Goal: Transaction & Acquisition: Purchase product/service

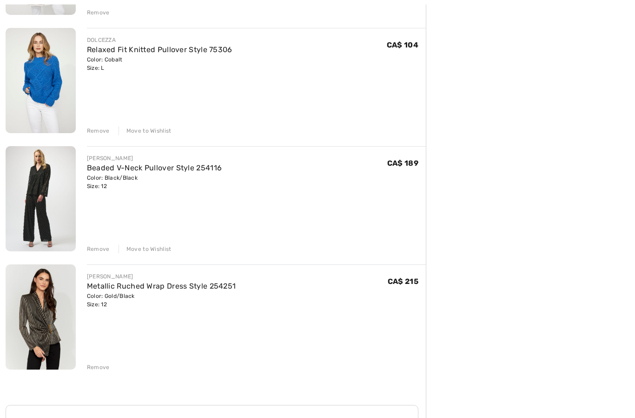
scroll to position [448, 0]
click at [96, 249] on div "Remove" at bounding box center [98, 249] width 23 height 8
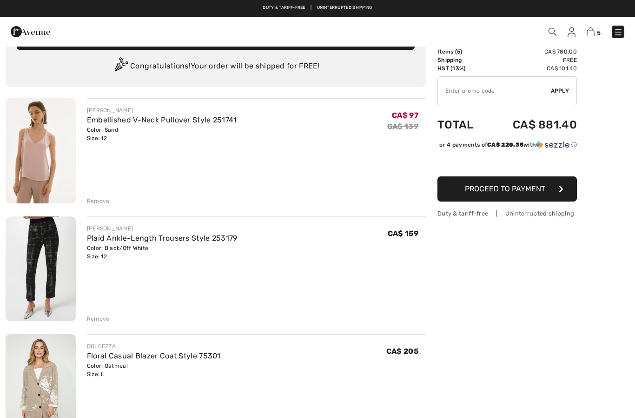
scroll to position [0, 0]
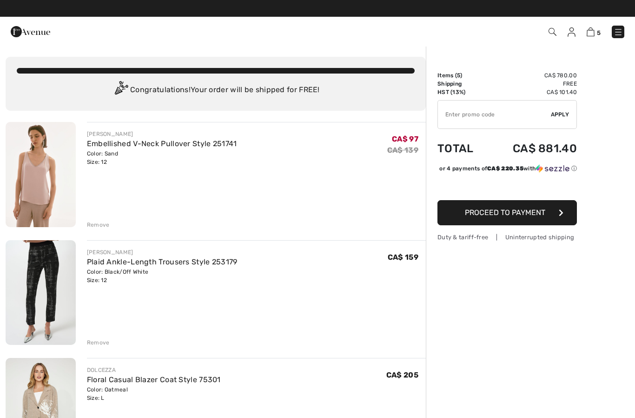
click at [622, 30] on img at bounding box center [618, 31] width 9 height 9
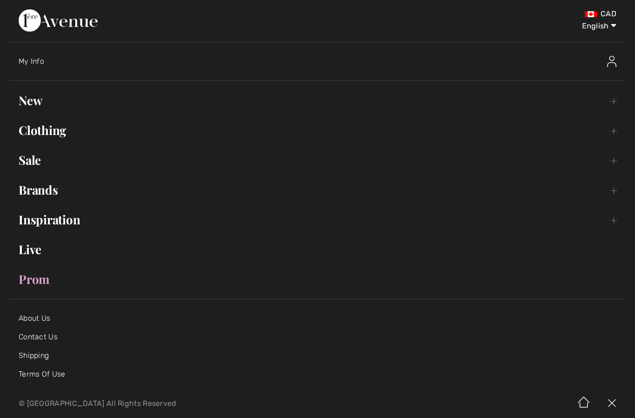
click at [62, 131] on link "Clothing Toggle submenu" at bounding box center [317, 130] width 617 height 20
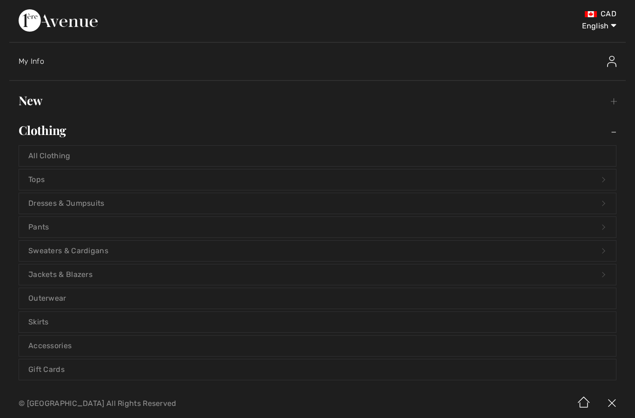
click at [50, 227] on link "Pants Open submenu" at bounding box center [317, 227] width 597 height 20
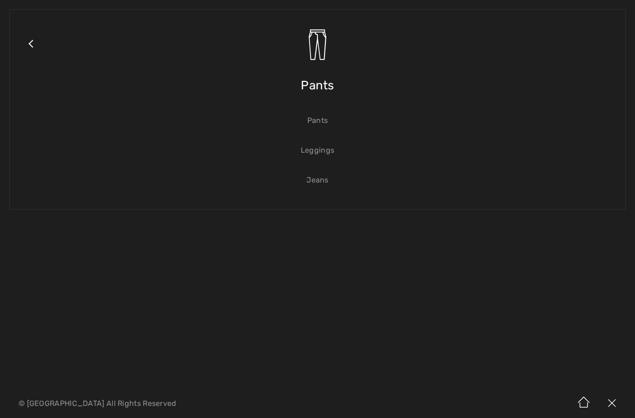
click at [331, 122] on link "Pants" at bounding box center [317, 120] width 597 height 20
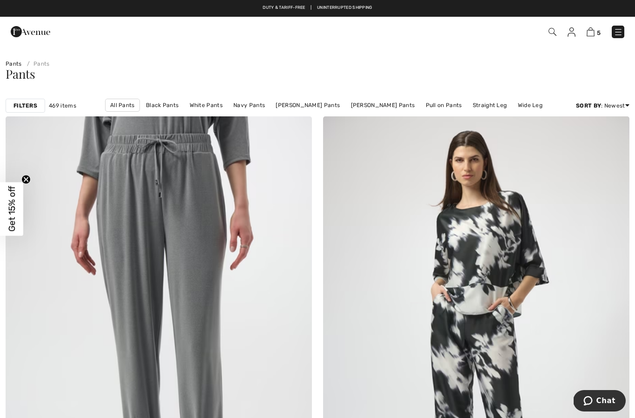
click at [180, 104] on link "Black Pants" at bounding box center [162, 105] width 42 height 12
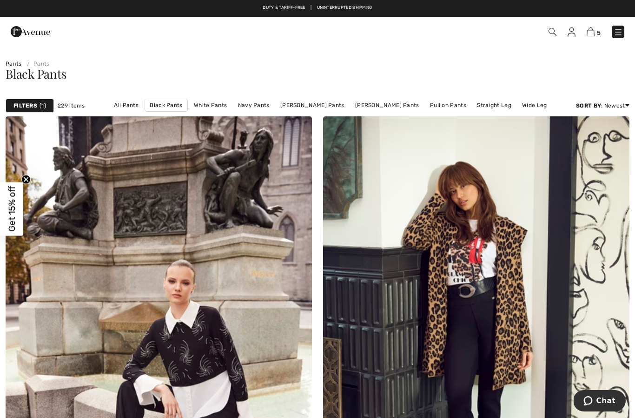
click at [34, 102] on strong "Filters" at bounding box center [25, 105] width 24 height 8
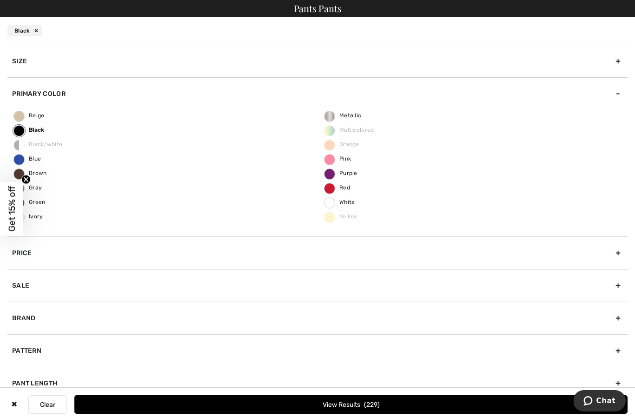
click at [47, 63] on div "Size" at bounding box center [317, 61] width 620 height 33
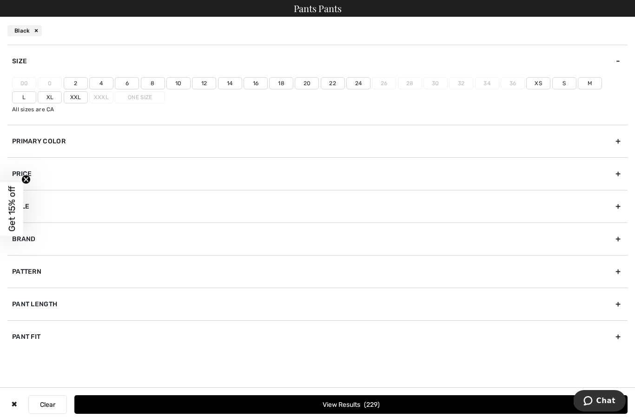
click at [208, 80] on label "12" at bounding box center [204, 83] width 24 height 12
click at [0, 0] on input"] "12" at bounding box center [0, 0] width 0 height 0
click at [36, 91] on label "L" at bounding box center [24, 97] width 24 height 12
click at [0, 0] on input"] "L" at bounding box center [0, 0] width 0 height 0
click at [413, 398] on button "View Results 106" at bounding box center [350, 404] width 553 height 19
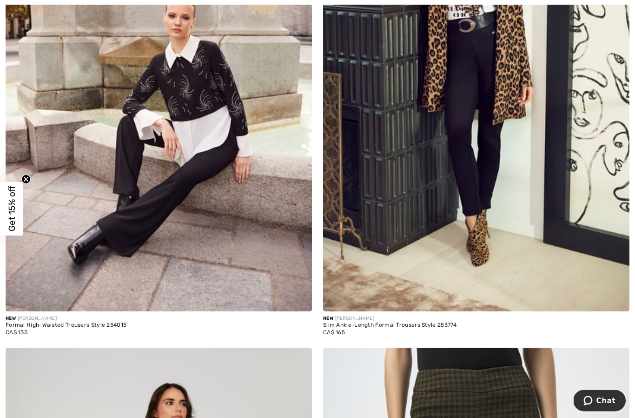
scroll to position [266, 0]
click at [158, 216] on img at bounding box center [159, 81] width 306 height 460
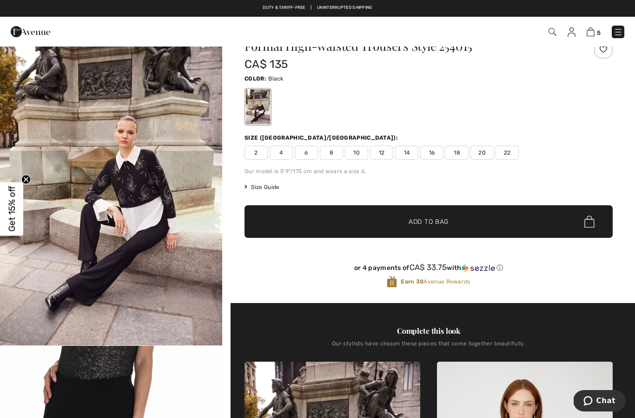
scroll to position [33, 0]
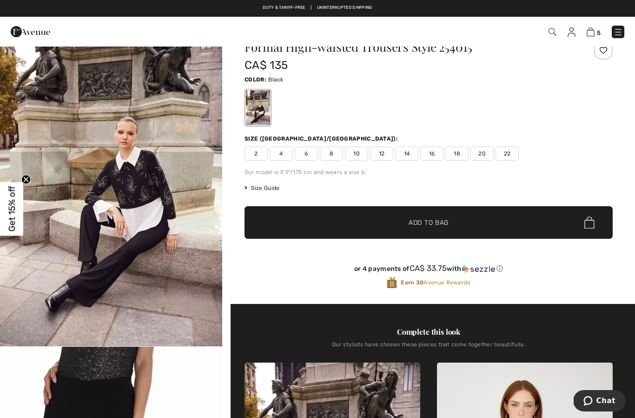
click at [378, 145] on div "Size (CA/US): 2 4 6 8 10 12 14 16 18 20 22" at bounding box center [429, 147] width 368 height 26
click at [387, 153] on span "12" at bounding box center [381, 153] width 23 height 14
click at [436, 222] on span "Add to Bag" at bounding box center [429, 223] width 40 height 10
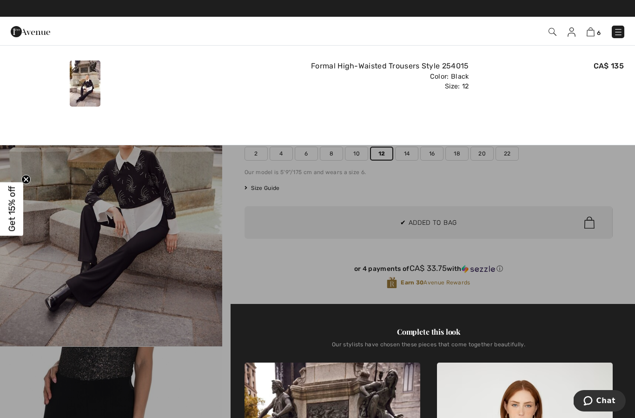
scroll to position [0, 0]
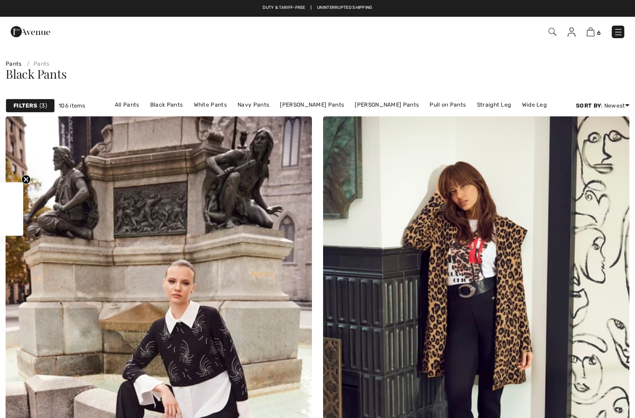
checkbox input "true"
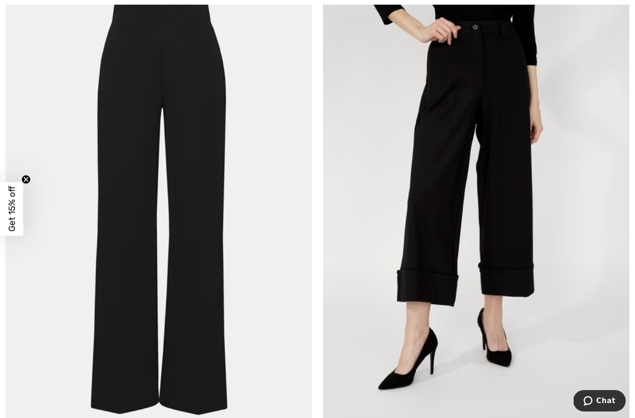
scroll to position [1717, 0]
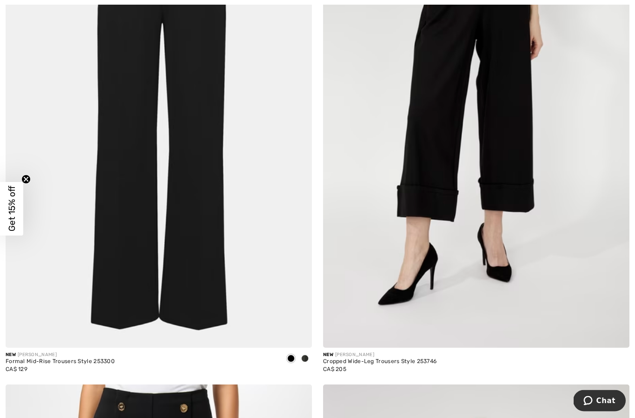
click at [198, 256] on img at bounding box center [159, 118] width 306 height 460
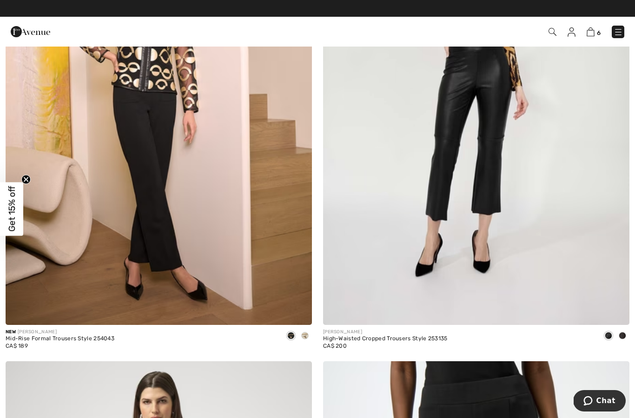
scroll to position [4816, 0]
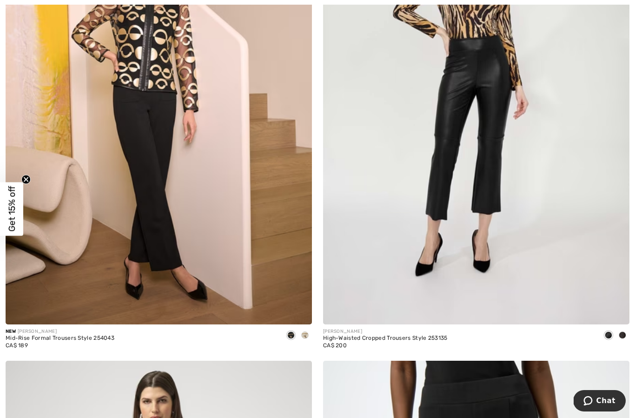
click at [173, 254] on img at bounding box center [159, 94] width 306 height 460
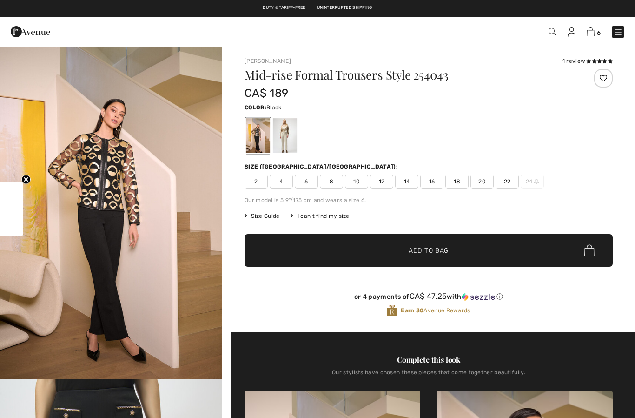
checkbox input "true"
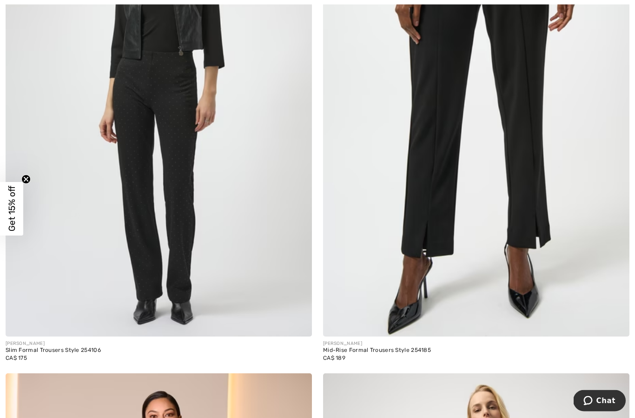
scroll to position [5300, 0]
click at [160, 280] on img at bounding box center [159, 106] width 306 height 460
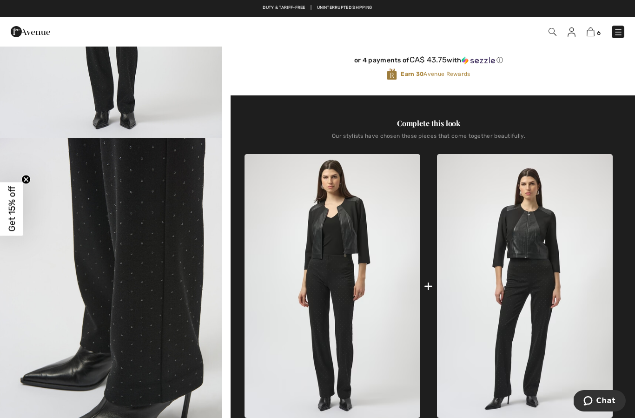
scroll to position [218, 0]
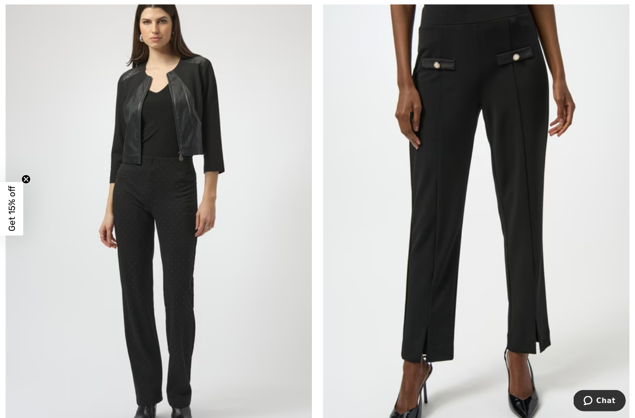
scroll to position [5244, 0]
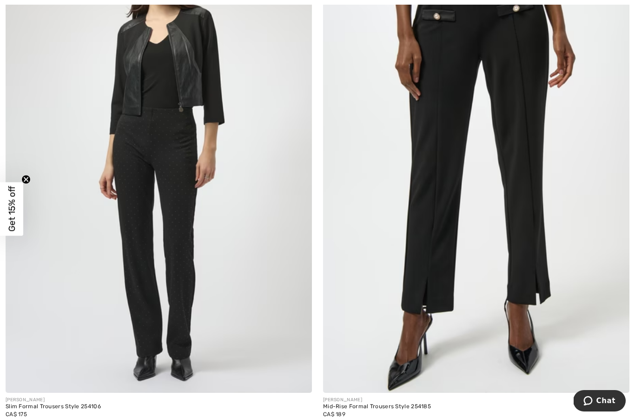
click at [517, 259] on img at bounding box center [476, 163] width 306 height 460
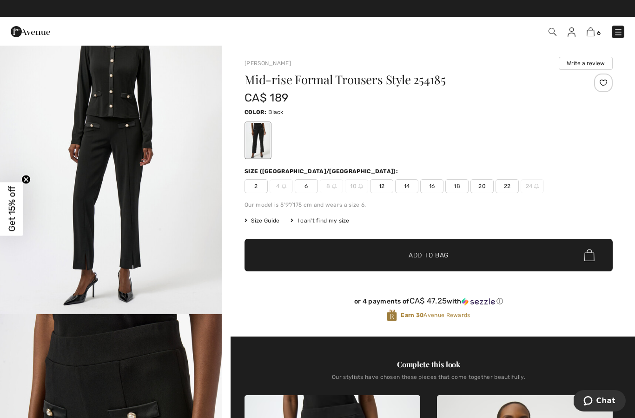
scroll to position [12, 0]
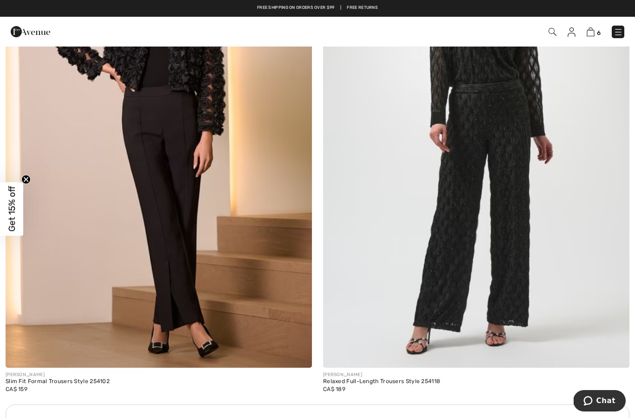
scroll to position [5765, 0]
click at [187, 244] on img at bounding box center [159, 138] width 306 height 460
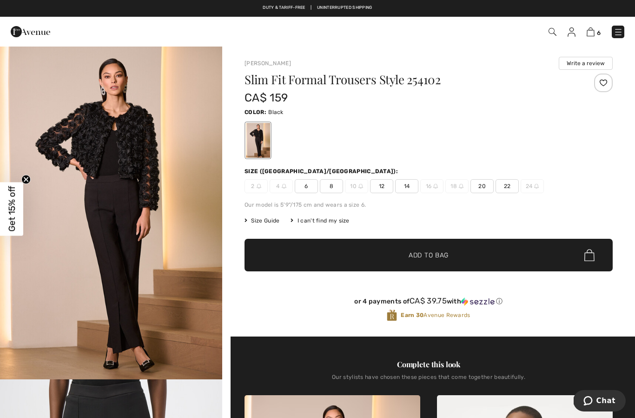
click at [381, 185] on span "12" at bounding box center [381, 186] width 23 height 14
click at [439, 258] on span "Add to Bag" at bounding box center [429, 255] width 40 height 10
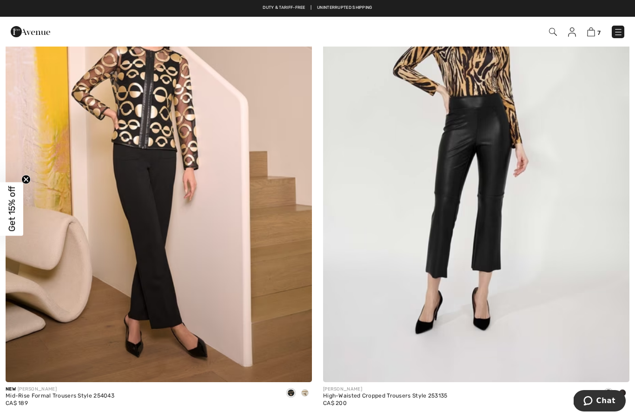
scroll to position [4760, 0]
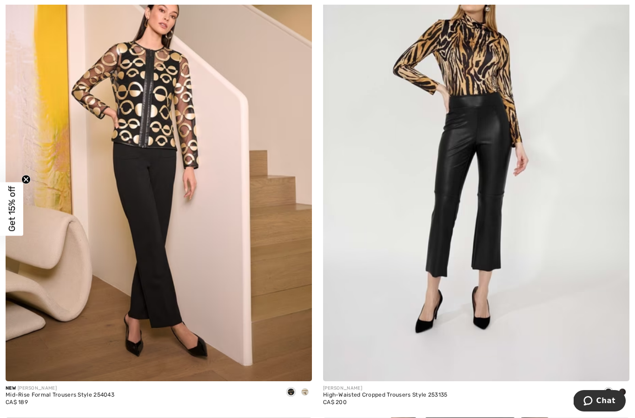
click at [185, 288] on img at bounding box center [159, 151] width 306 height 460
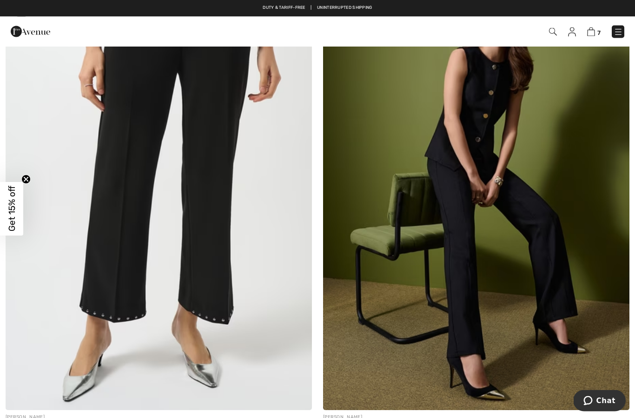
scroll to position [8327, 0]
click at [212, 244] on img at bounding box center [159, 180] width 306 height 460
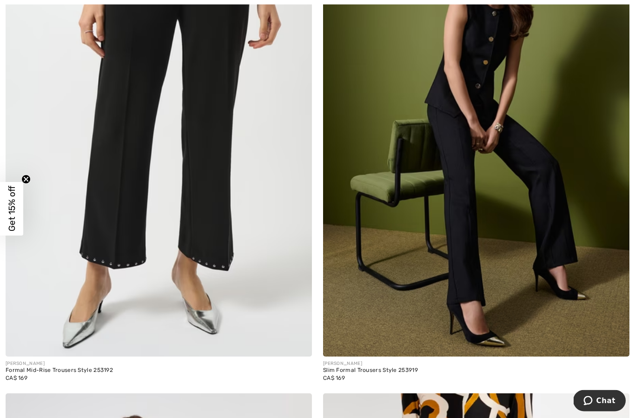
scroll to position [8383, 0]
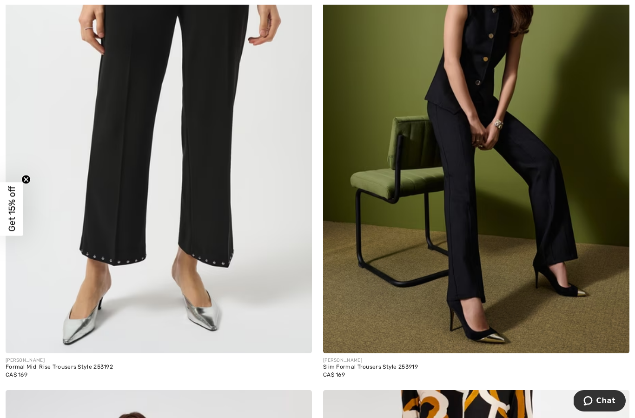
click at [474, 191] on img at bounding box center [476, 123] width 306 height 460
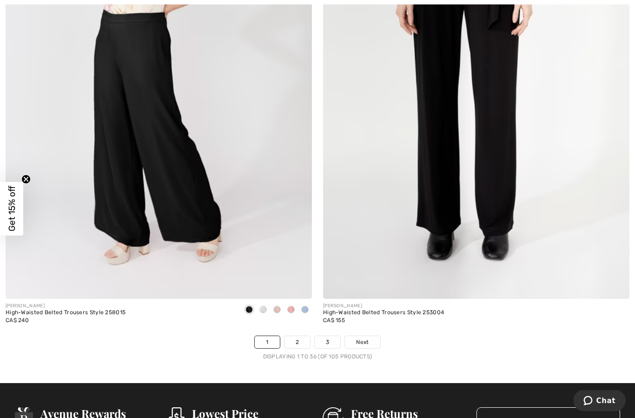
scroll to position [8934, 0]
click at [358, 338] on span "Next" at bounding box center [362, 342] width 13 height 8
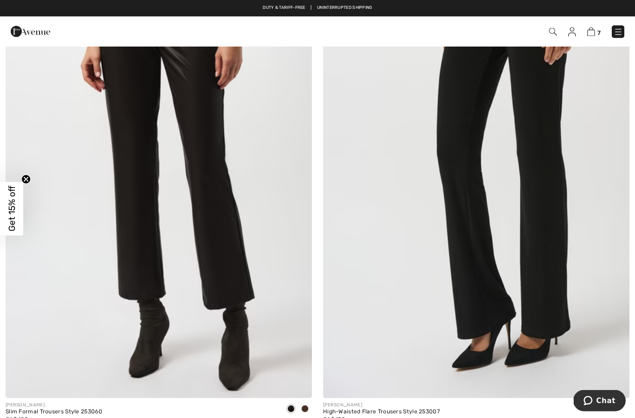
scroll to position [1171, 0]
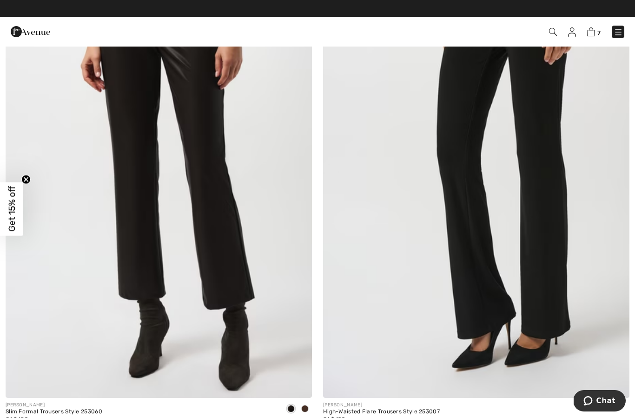
click at [539, 289] on img at bounding box center [476, 168] width 306 height 460
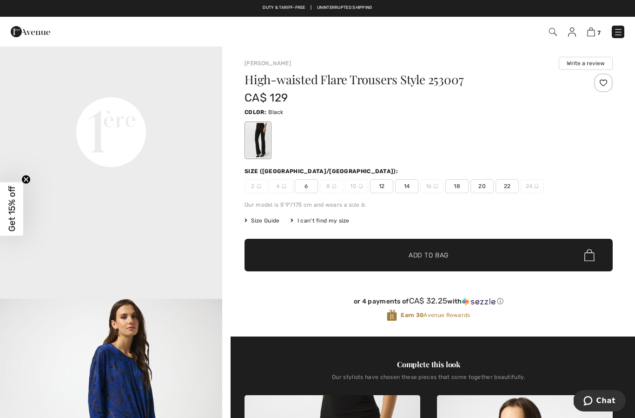
click at [380, 185] on span "12" at bounding box center [381, 186] width 23 height 14
click at [433, 263] on span "✔ Added to Bag Add to Bag" at bounding box center [429, 255] width 368 height 33
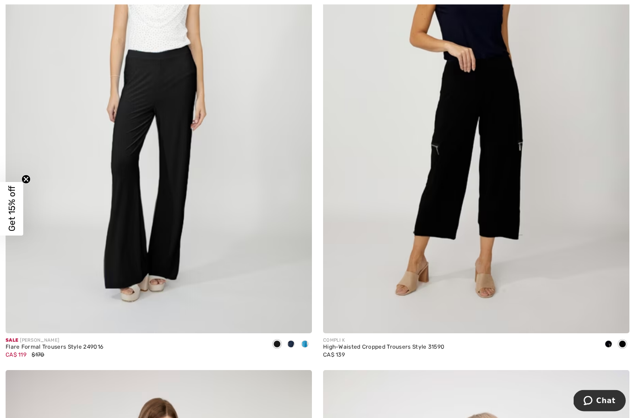
scroll to position [6418, 0]
click at [306, 340] on span at bounding box center [304, 343] width 7 height 7
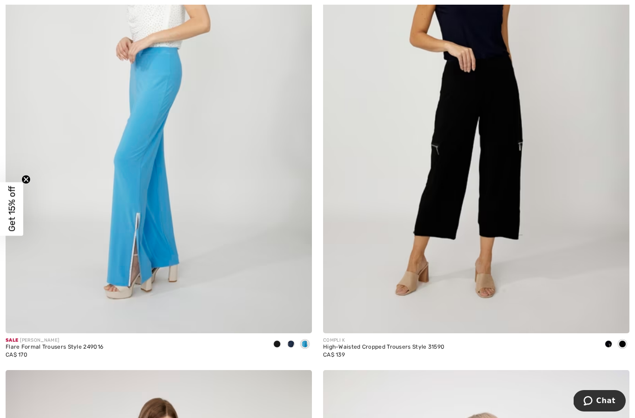
click at [293, 340] on span at bounding box center [290, 343] width 7 height 7
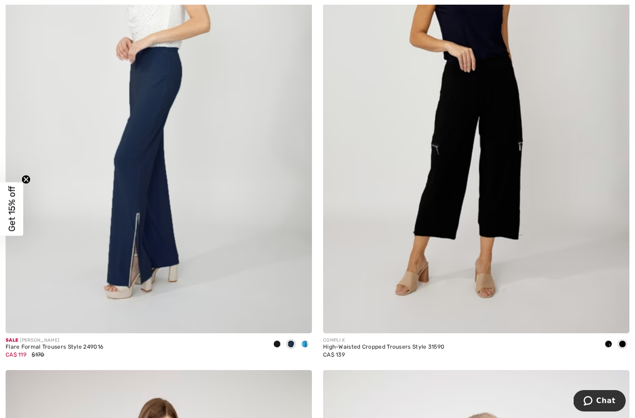
click at [289, 340] on span at bounding box center [290, 343] width 7 height 7
click at [279, 340] on span at bounding box center [276, 343] width 7 height 7
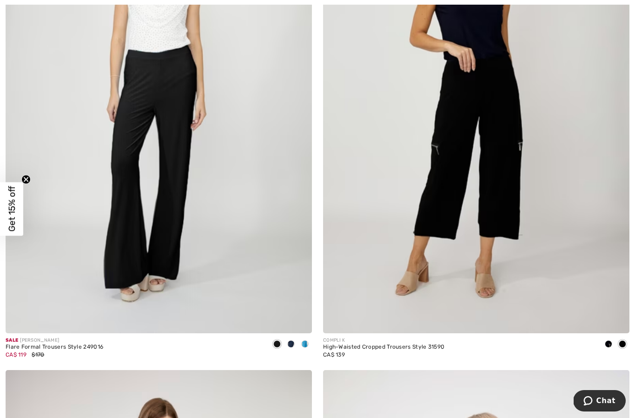
click at [170, 223] on img at bounding box center [159, 103] width 306 height 460
click at [175, 178] on img at bounding box center [159, 103] width 306 height 460
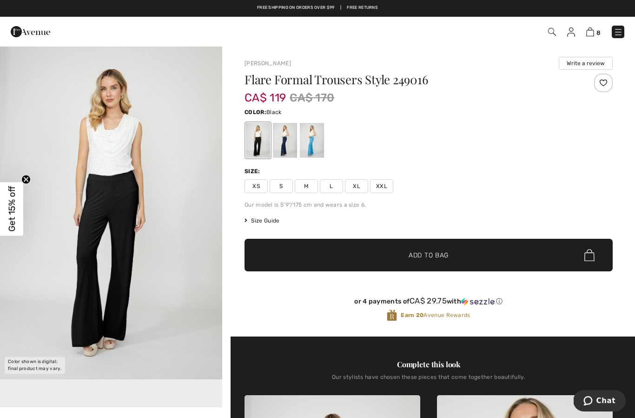
click at [333, 187] on span "L" at bounding box center [331, 186] width 23 height 14
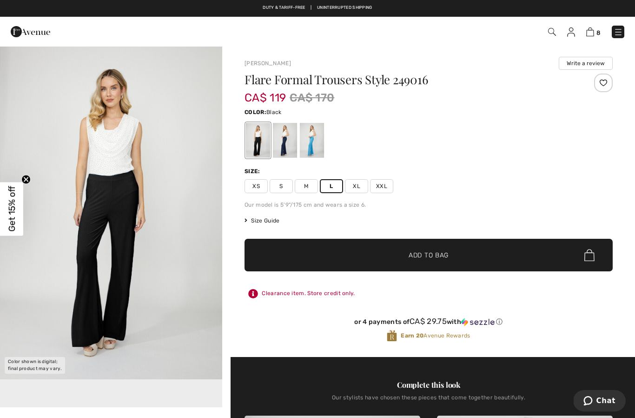
click at [401, 258] on span "✔ Added to Bag" at bounding box center [414, 255] width 57 height 10
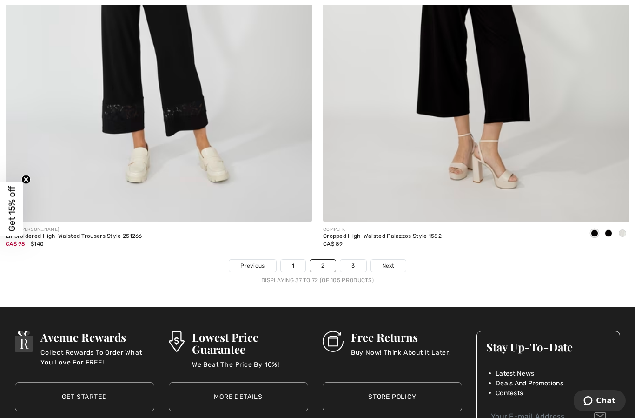
scroll to position [9011, 0]
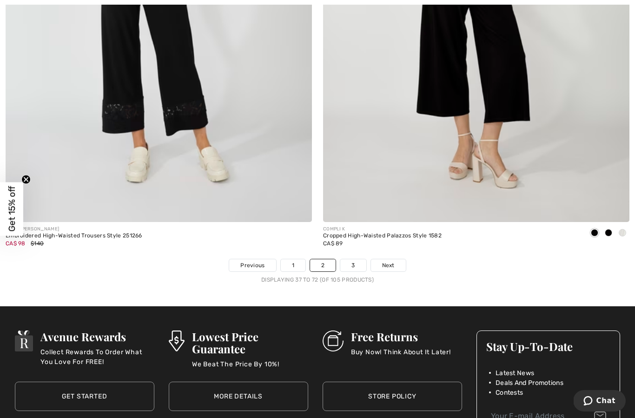
click at [391, 261] on span "Next" at bounding box center [388, 265] width 13 height 8
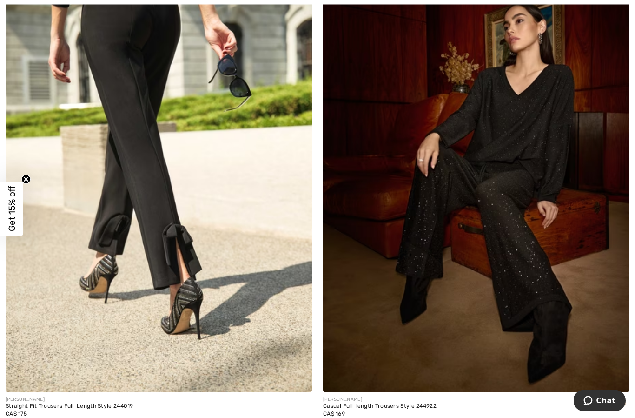
scroll to position [3259, 0]
click at [170, 255] on img at bounding box center [159, 162] width 306 height 460
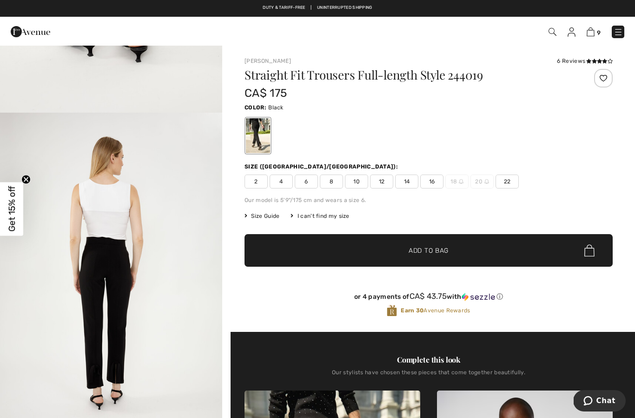
click at [602, 80] on div at bounding box center [603, 78] width 19 height 19
click at [385, 182] on span "12" at bounding box center [381, 181] width 23 height 14
click at [419, 251] on span "Add to Bag" at bounding box center [429, 251] width 40 height 10
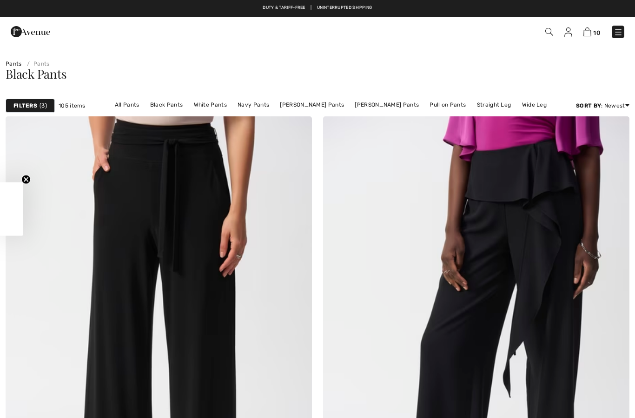
checkbox input "true"
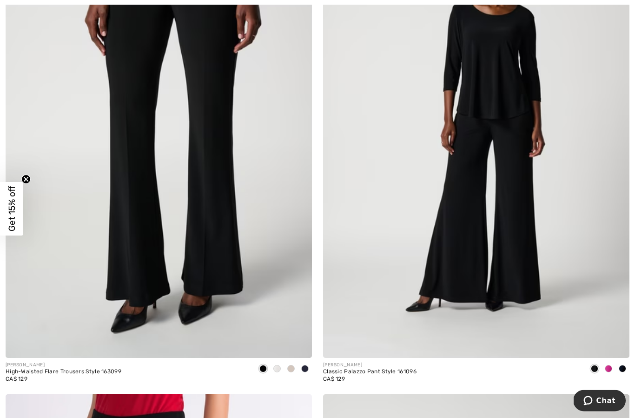
scroll to position [7386, 0]
click at [291, 365] on span at bounding box center [290, 368] width 7 height 7
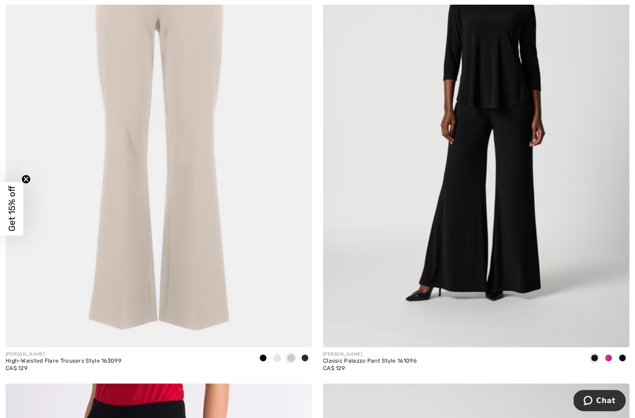
scroll to position [7398, 0]
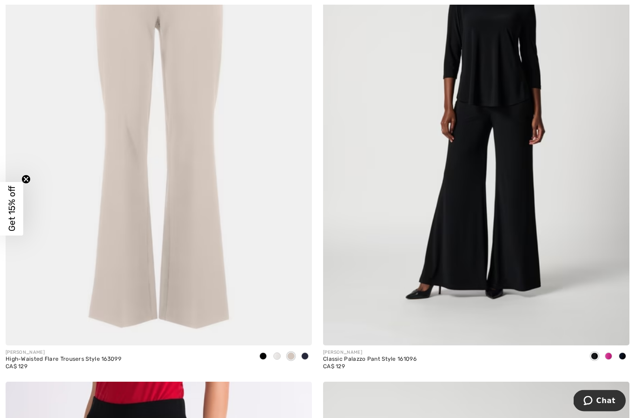
click at [280, 354] on div at bounding box center [277, 356] width 14 height 15
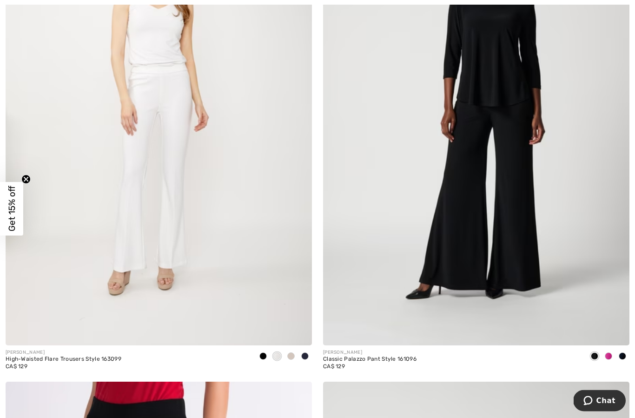
scroll to position [7399, 0]
click at [266, 353] on span at bounding box center [263, 355] width 7 height 7
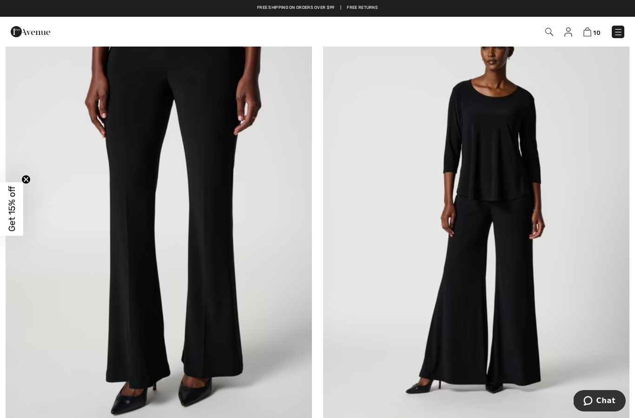
scroll to position [7302, 0]
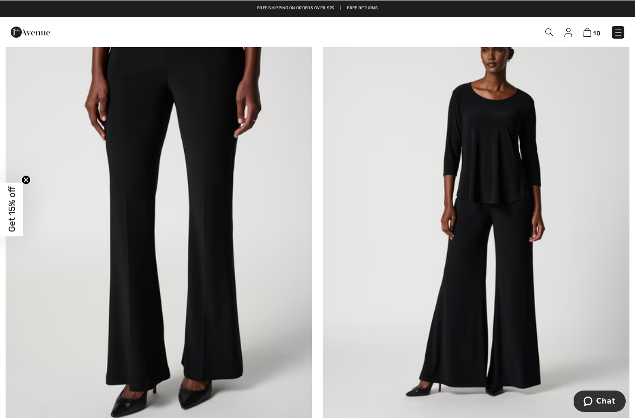
click at [267, 317] on img at bounding box center [159, 212] width 306 height 460
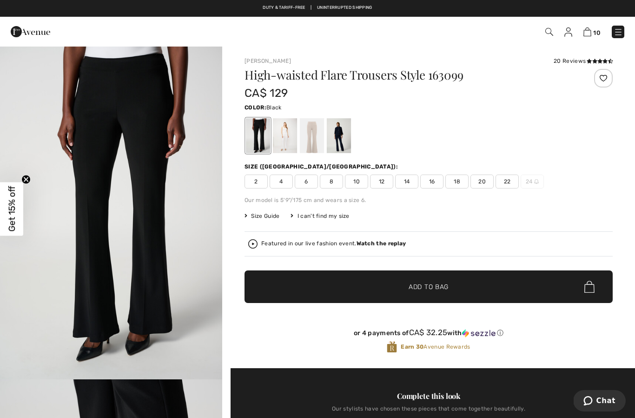
click at [379, 181] on span "12" at bounding box center [381, 181] width 23 height 14
click at [434, 291] on span "Add to Bag" at bounding box center [429, 287] width 40 height 10
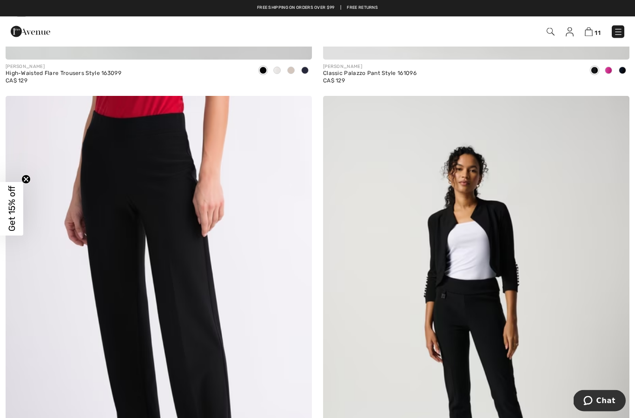
scroll to position [7684, 0]
click at [14, 213] on span "Get 15% off" at bounding box center [12, 209] width 11 height 46
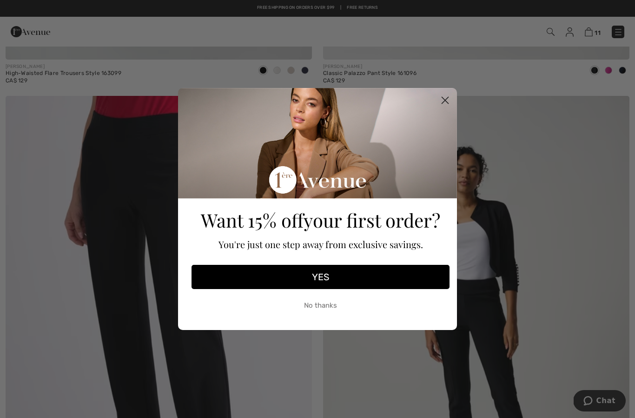
click at [447, 102] on icon "Close dialog" at bounding box center [445, 100] width 7 height 7
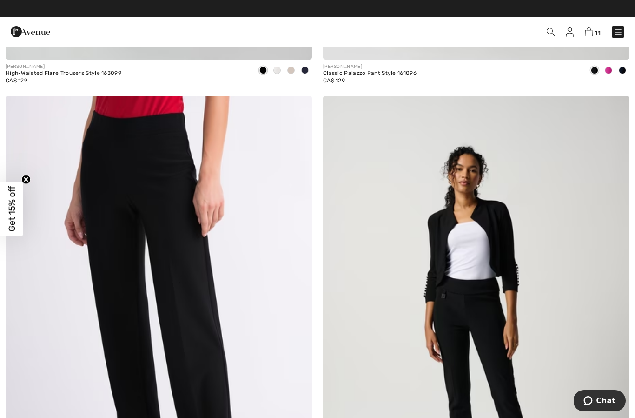
click at [593, 32] on img at bounding box center [589, 31] width 8 height 9
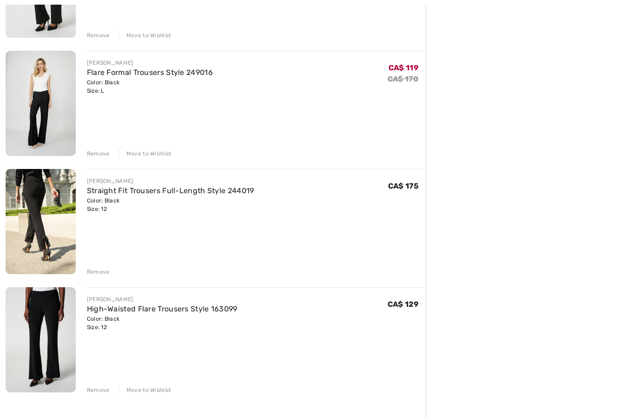
scroll to position [1017, 0]
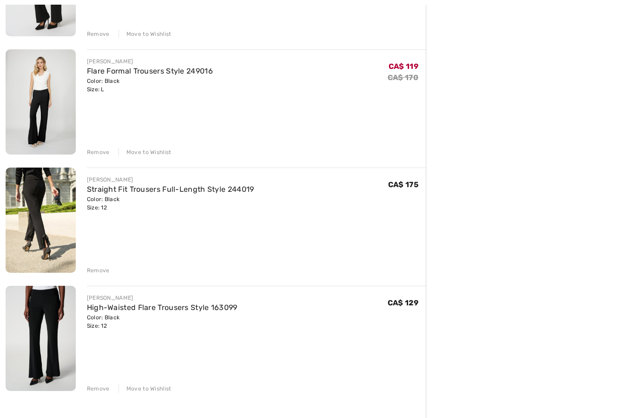
click at [206, 308] on link "High-Waisted Flare Trousers Style 163099" at bounding box center [162, 307] width 151 height 9
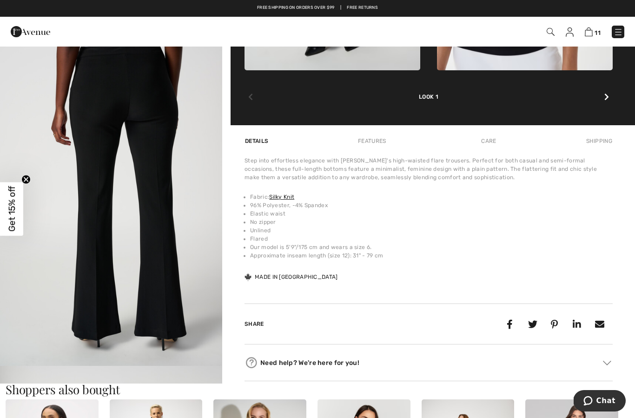
scroll to position [394, 0]
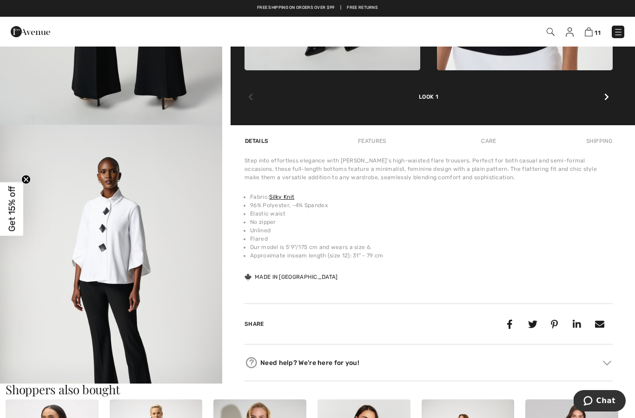
click at [250, 282] on div "Step into effortless elegance with Joseph Ribkoff's high-waisted flare trousers…" at bounding box center [429, 219] width 368 height 126
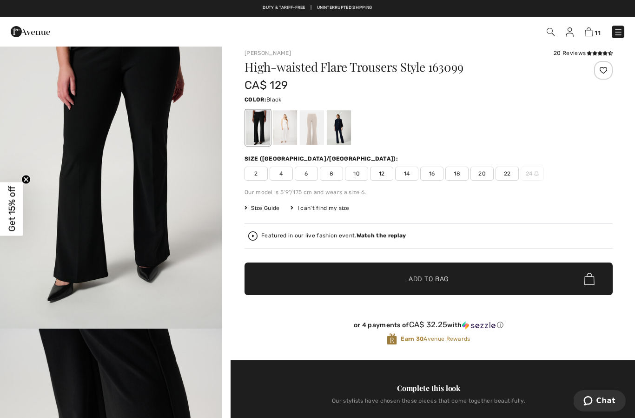
scroll to position [0, 0]
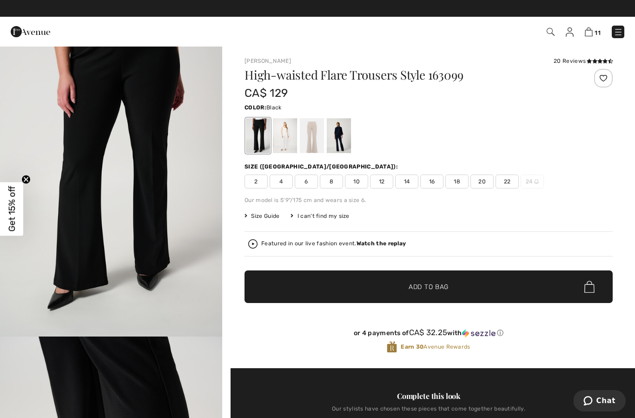
click at [294, 135] on div at bounding box center [285, 135] width 24 height 35
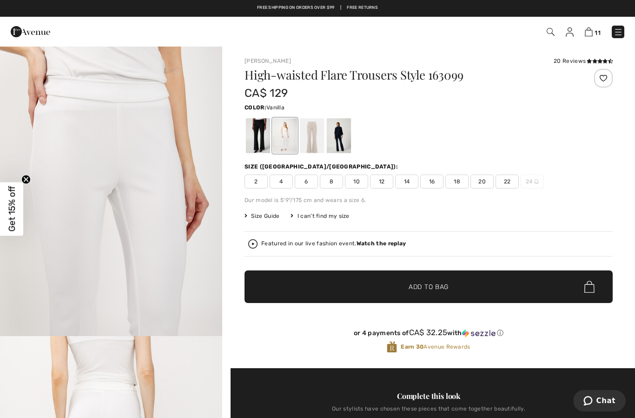
click at [593, 61] on icon at bounding box center [595, 61] width 5 height 5
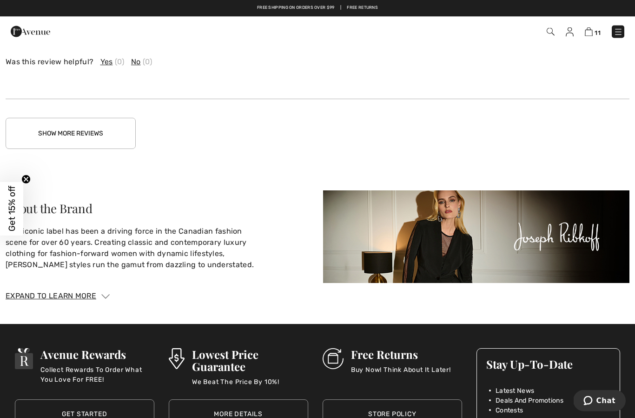
scroll to position [1911, 0]
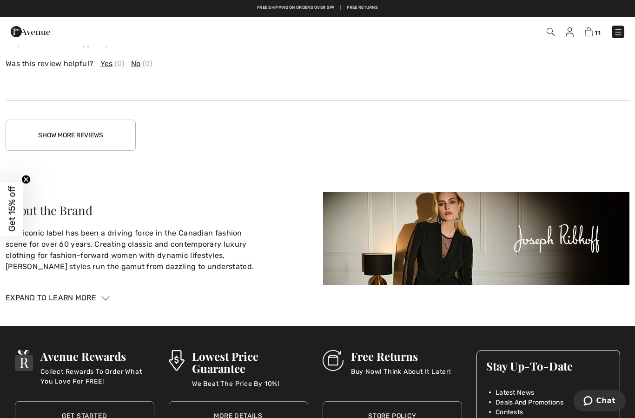
click at [100, 132] on button "Show More Reviews" at bounding box center [71, 135] width 130 height 31
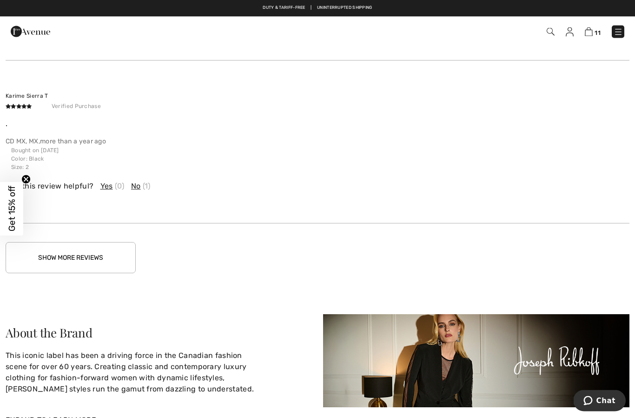
scroll to position [2297, 0]
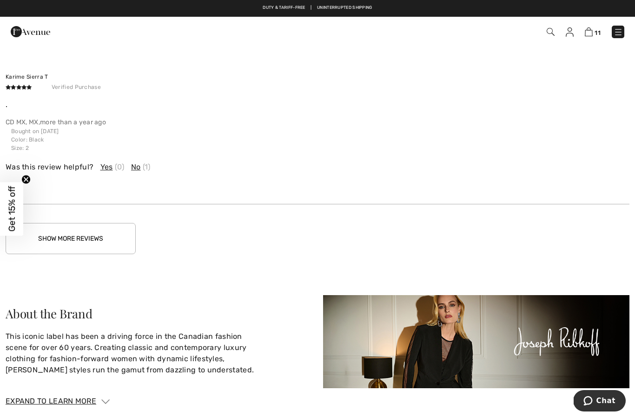
click at [99, 238] on button "Show More Reviews" at bounding box center [71, 238] width 130 height 31
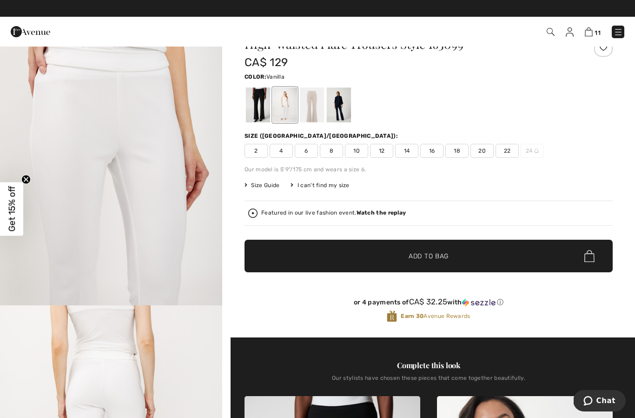
scroll to position [0, 0]
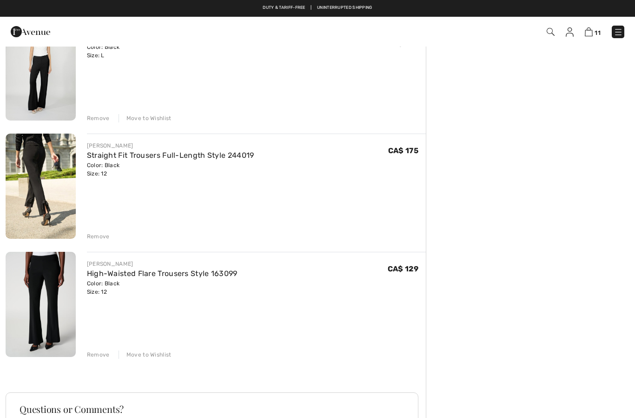
click at [192, 153] on link "Straight Fit Trousers Full-Length Style 244019" at bounding box center [170, 155] width 167 height 9
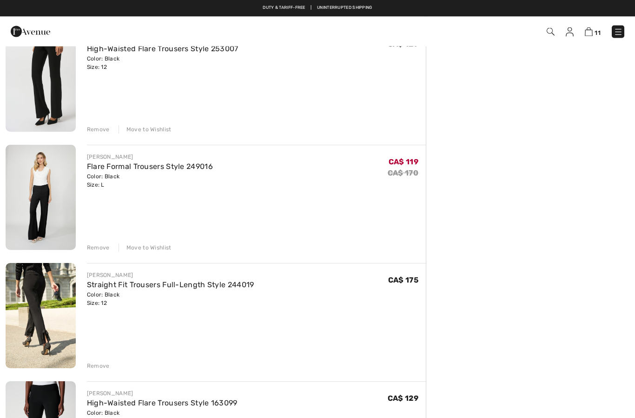
scroll to position [872, 0]
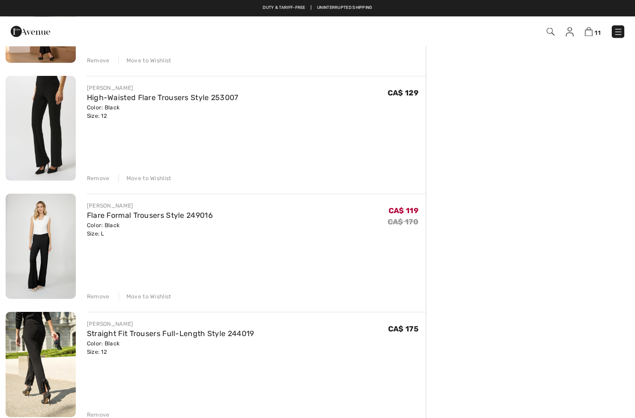
click at [148, 217] on link "Flare Formal Trousers Style 249016" at bounding box center [150, 215] width 126 height 9
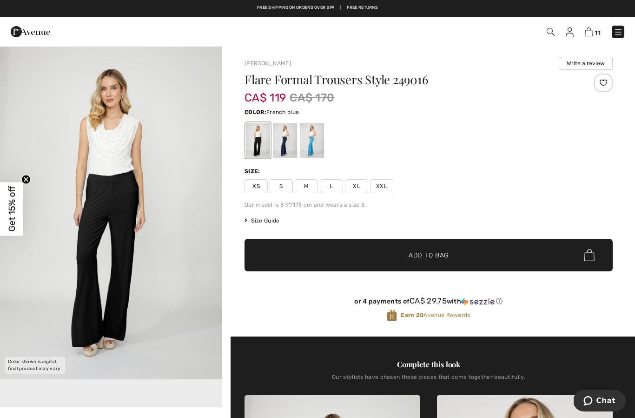
click at [310, 140] on div at bounding box center [312, 140] width 24 height 35
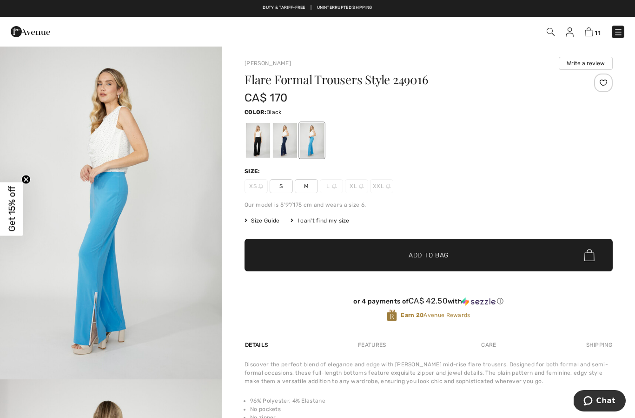
click at [256, 144] on div at bounding box center [258, 140] width 24 height 35
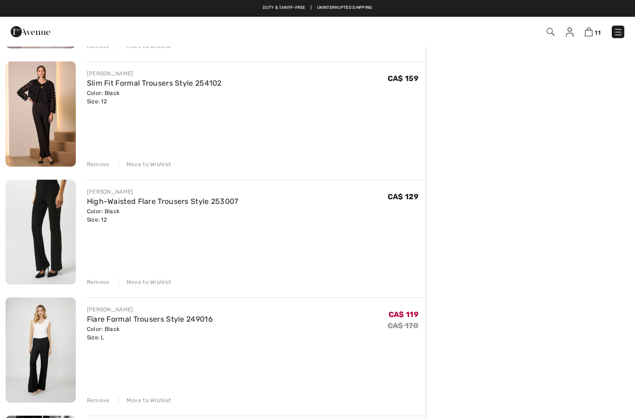
scroll to position [768, 0]
click at [145, 205] on link "High-Waisted Flare Trousers Style 253007" at bounding box center [163, 201] width 152 height 9
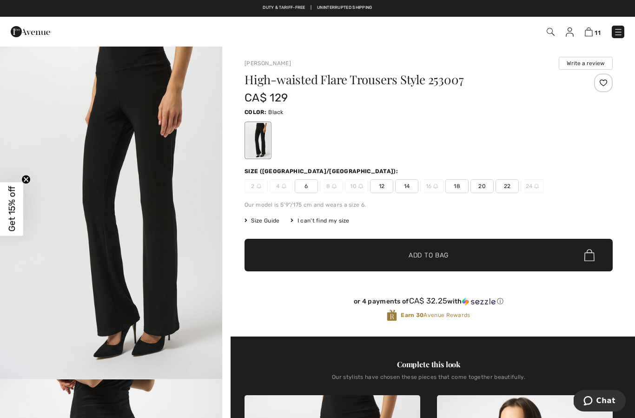
click at [593, 31] on img at bounding box center [589, 31] width 8 height 9
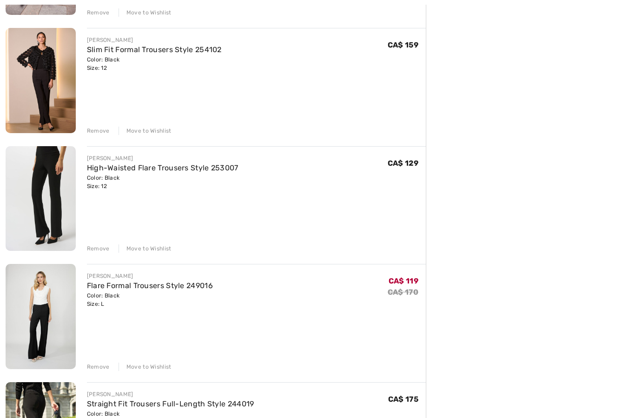
scroll to position [817, 0]
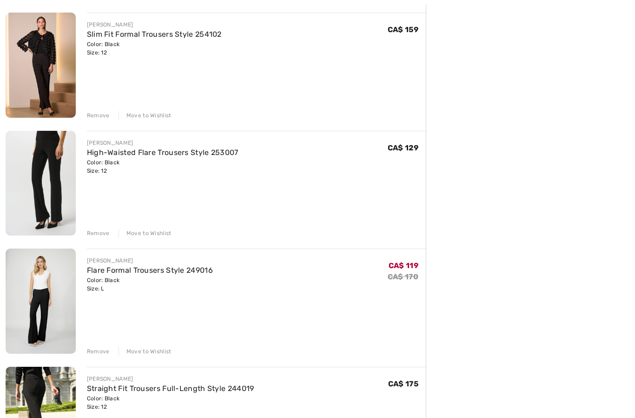
click at [101, 226] on div "JOSEPH RIBKOFF High-Waisted Flare Trousers Style 253007 Color: Black Size: 12 F…" at bounding box center [256, 184] width 339 height 107
click at [100, 233] on div "Remove" at bounding box center [98, 233] width 23 height 8
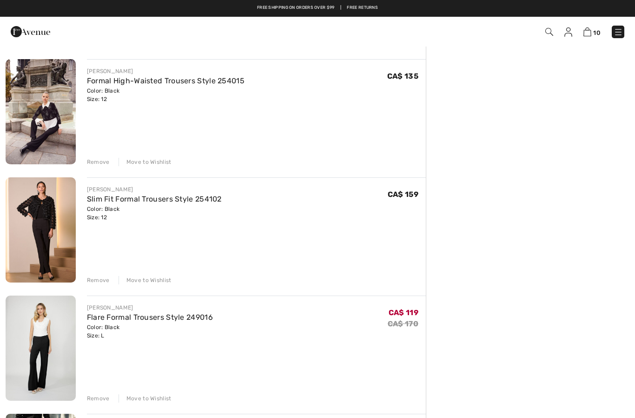
scroll to position [653, 0]
click at [161, 201] on link "Slim Fit Formal Trousers Style 254102" at bounding box center [154, 199] width 135 height 9
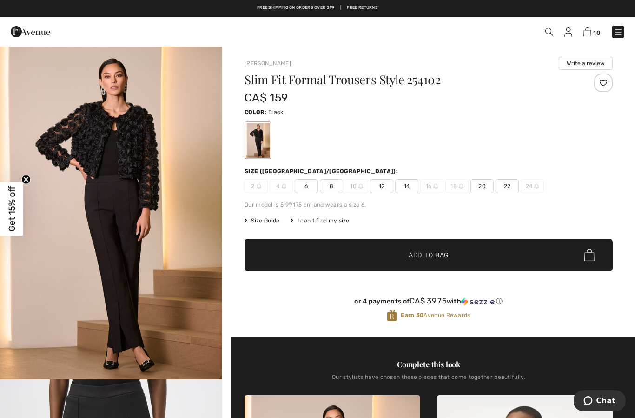
click at [591, 28] on img at bounding box center [588, 31] width 8 height 9
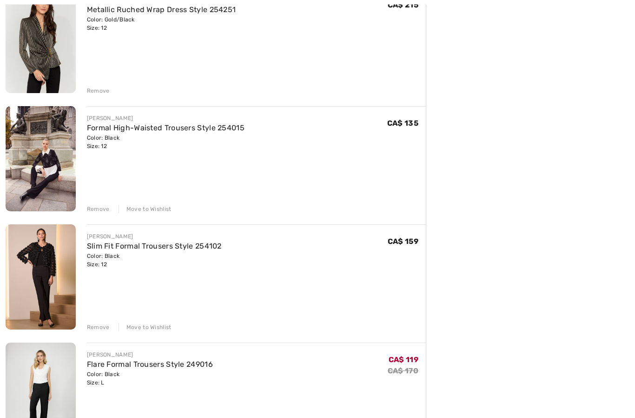
click at [91, 327] on div "Remove" at bounding box center [98, 327] width 23 height 8
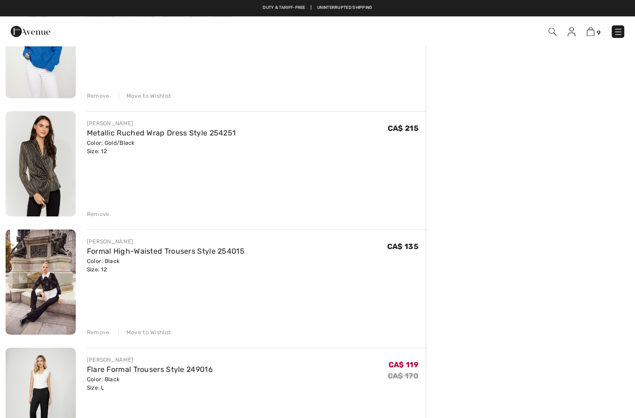
scroll to position [481, 0]
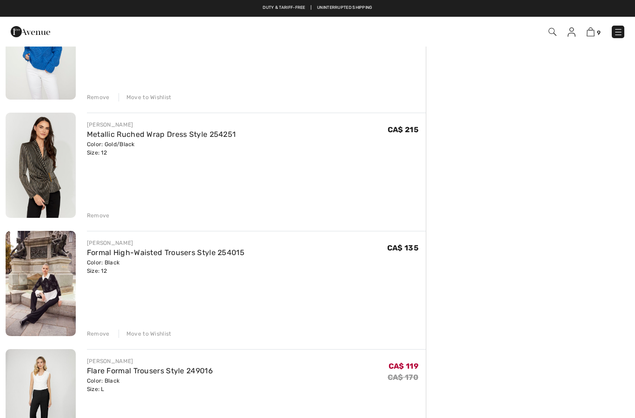
click at [170, 253] on link "Formal High-Waisted Trousers Style 254015" at bounding box center [166, 252] width 158 height 9
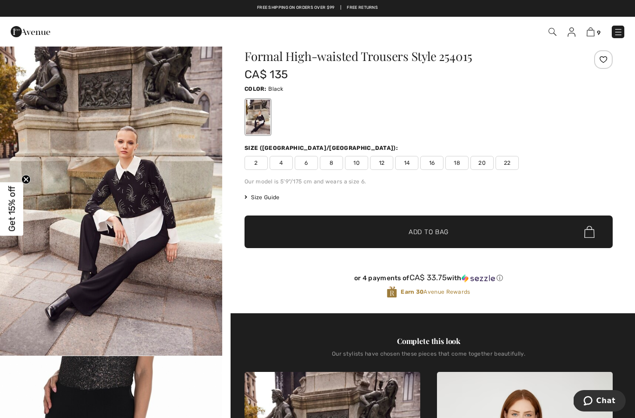
scroll to position [23, 0]
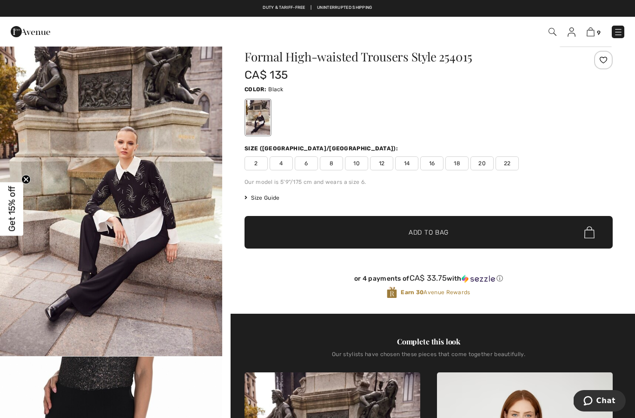
click at [593, 35] on img at bounding box center [591, 31] width 8 height 9
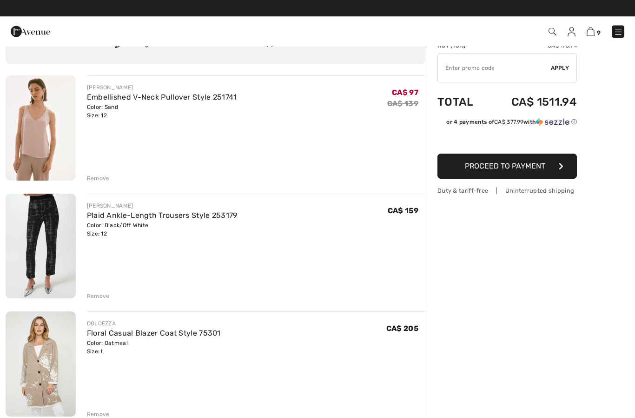
scroll to position [34, 0]
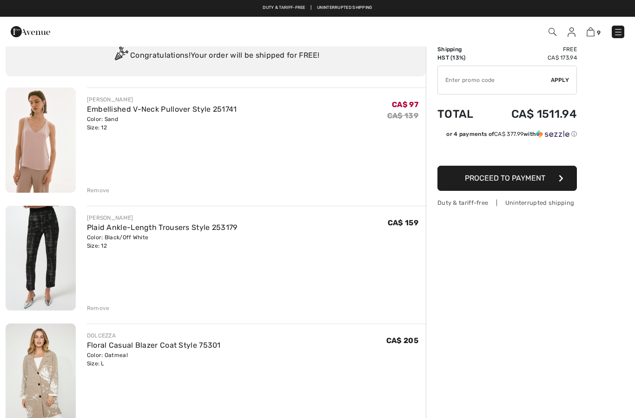
click at [100, 308] on div "Remove" at bounding box center [98, 308] width 23 height 8
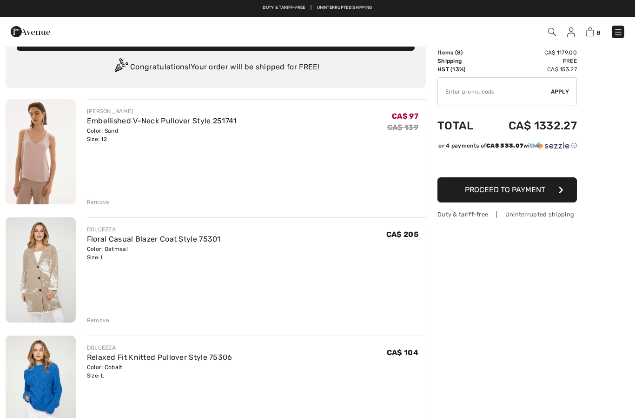
scroll to position [22, 0]
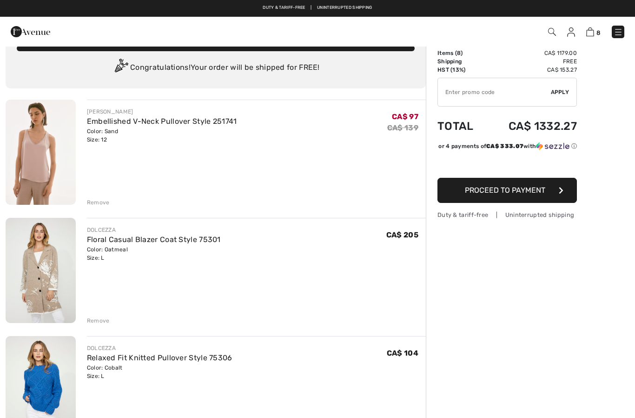
click at [98, 204] on div "Remove" at bounding box center [98, 202] width 23 height 8
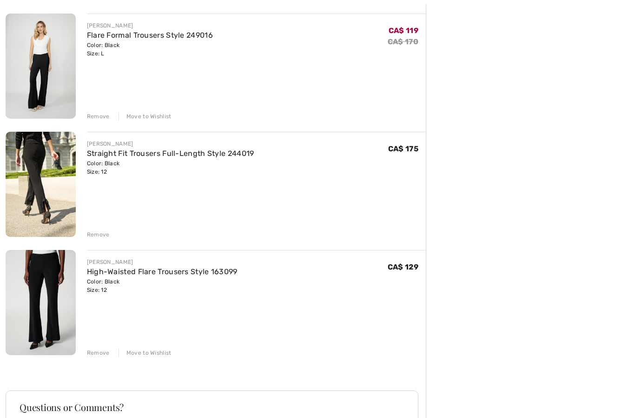
scroll to position [710, 0]
click at [154, 353] on div "Move to Wishlist" at bounding box center [145, 352] width 53 height 8
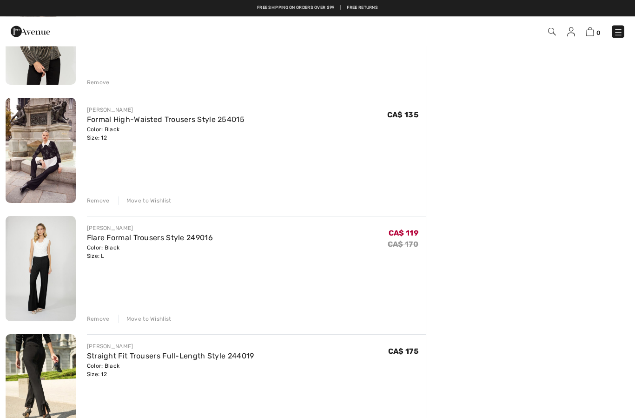
scroll to position [638, 0]
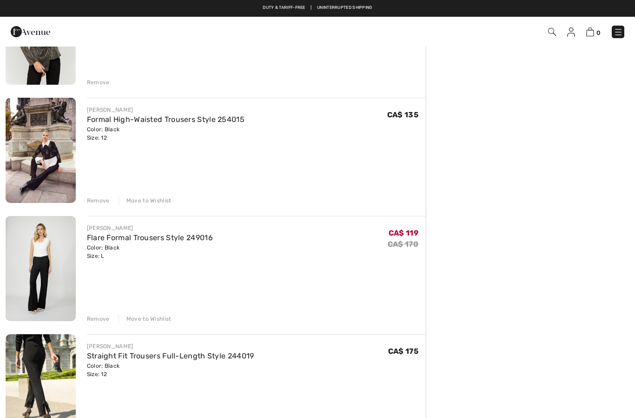
click at [166, 321] on div "Move to Wishlist" at bounding box center [145, 318] width 53 height 8
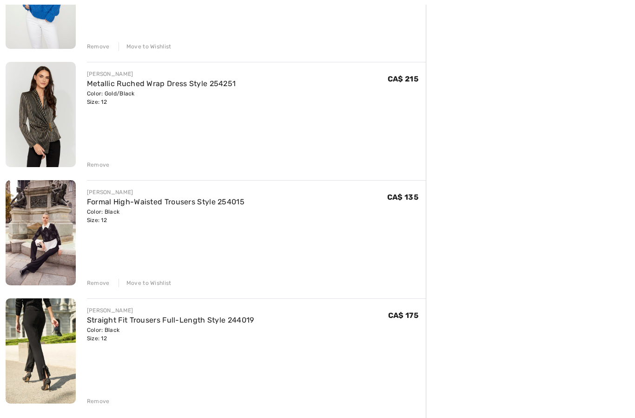
scroll to position [685, 0]
click at [165, 315] on link "Straight Fit Trousers Full-Length Style 244019" at bounding box center [170, 319] width 167 height 9
click at [167, 315] on link "Straight Fit Trousers Full-Length Style 244019" at bounding box center [170, 319] width 167 height 9
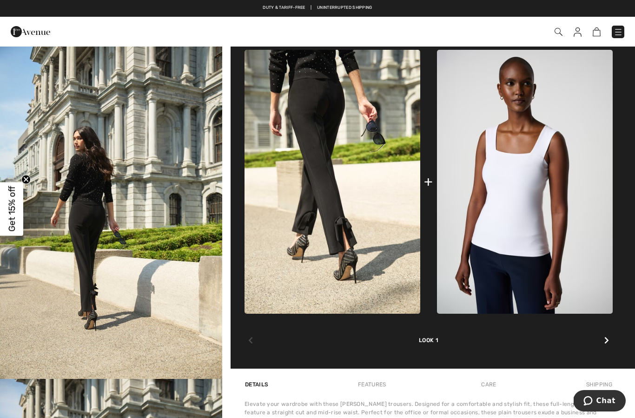
scroll to position [337, 0]
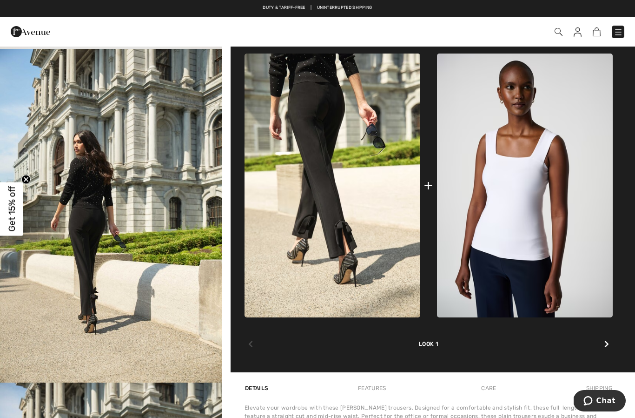
click at [611, 346] on div at bounding box center [607, 344] width 12 height 19
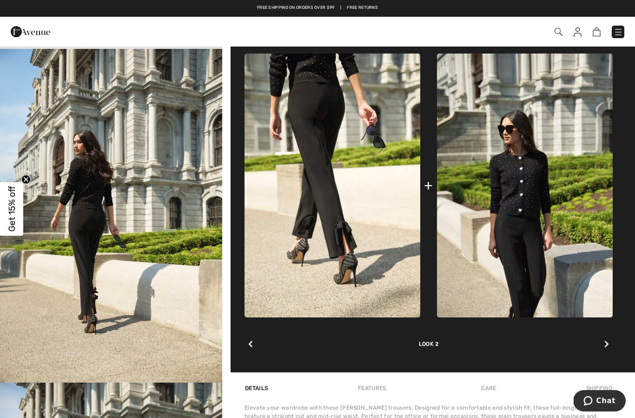
click at [611, 344] on div at bounding box center [607, 344] width 12 height 19
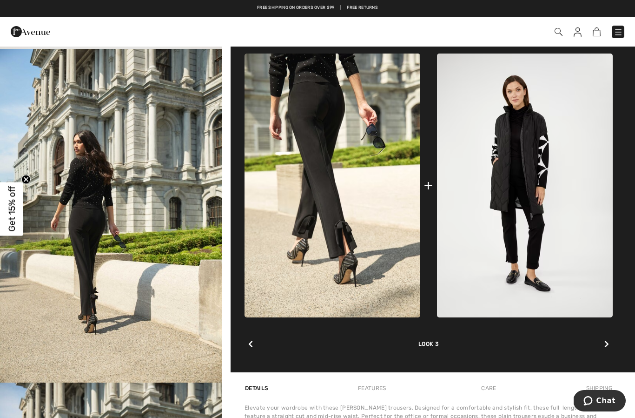
click at [608, 344] on icon at bounding box center [607, 343] width 5 height 7
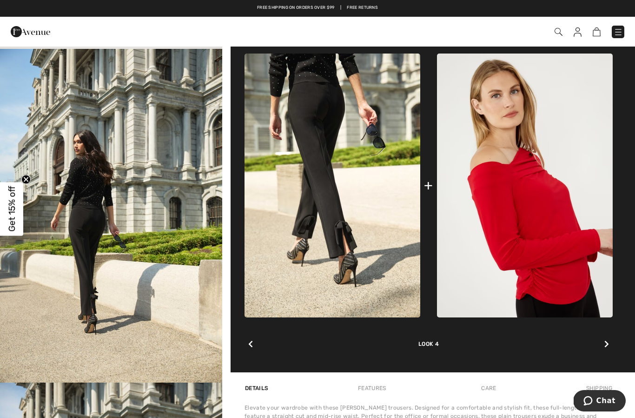
click at [607, 344] on icon at bounding box center [607, 343] width 5 height 7
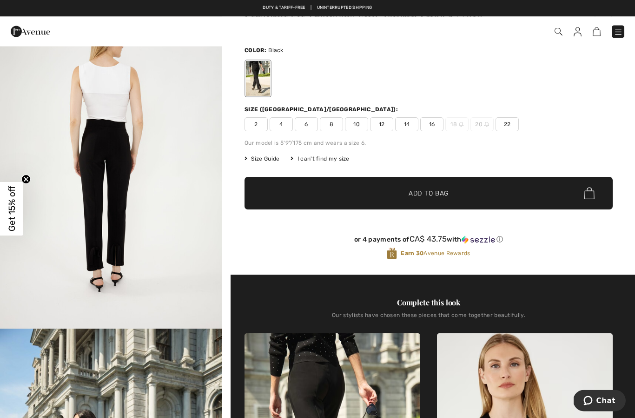
scroll to position [0, 0]
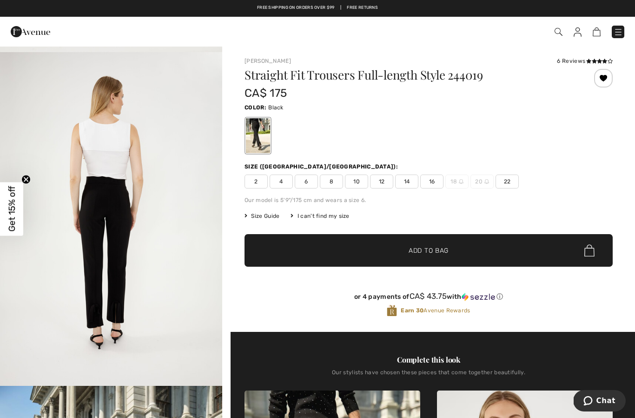
click at [581, 31] on img at bounding box center [578, 31] width 8 height 9
click at [581, 29] on img at bounding box center [578, 31] width 8 height 9
click at [581, 30] on img at bounding box center [578, 31] width 8 height 9
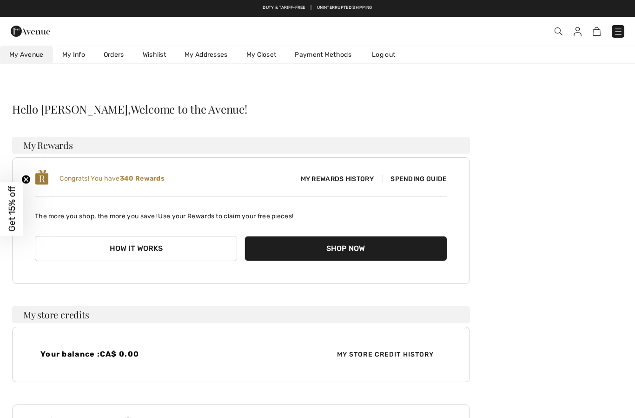
click at [580, 31] on img at bounding box center [578, 31] width 8 height 9
click at [576, 34] on img at bounding box center [578, 31] width 8 height 9
click at [600, 31] on img at bounding box center [597, 31] width 8 height 9
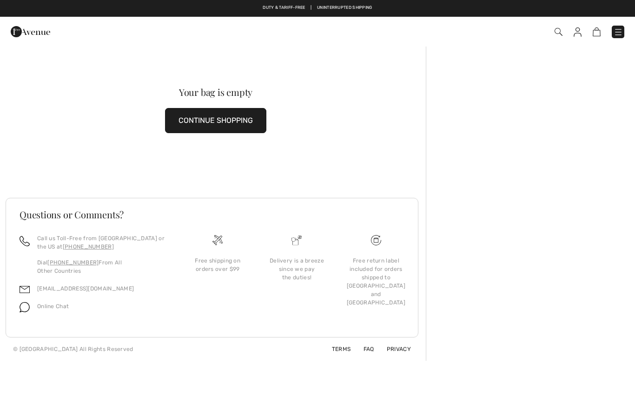
click at [251, 115] on button "CONTINUE SHOPPING" at bounding box center [215, 120] width 101 height 25
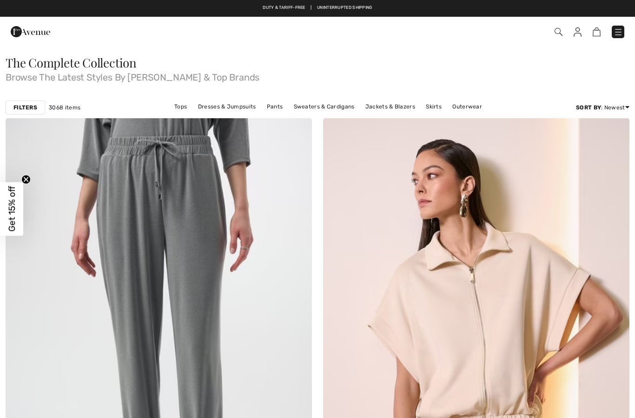
checkbox input "true"
click at [598, 31] on img at bounding box center [597, 31] width 8 height 9
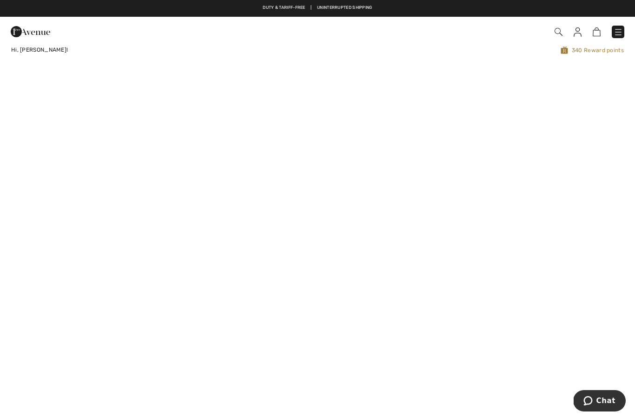
click at [598, 36] on img at bounding box center [597, 31] width 8 height 9
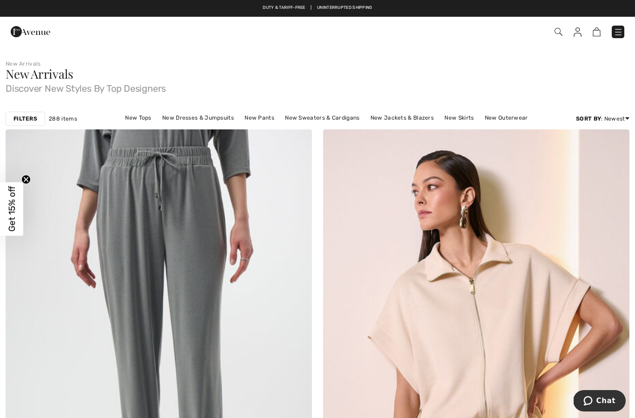
click at [580, 29] on img at bounding box center [578, 31] width 8 height 9
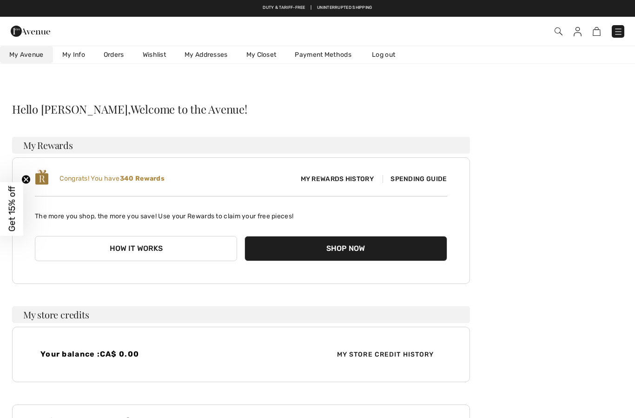
click at [150, 53] on link "Wishlist" at bounding box center [154, 54] width 42 height 17
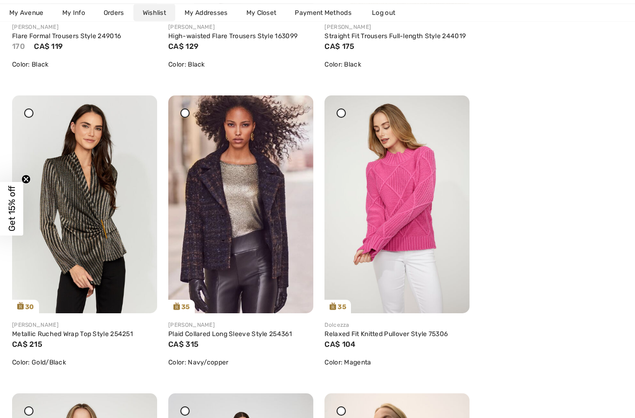
scroll to position [389, 0]
click at [90, 214] on img at bounding box center [84, 204] width 145 height 218
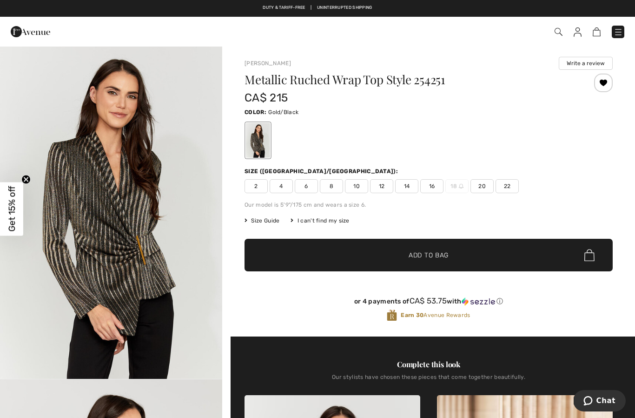
click at [380, 180] on span "12" at bounding box center [381, 186] width 23 height 14
click at [440, 251] on span "Add to Bag" at bounding box center [429, 255] width 40 height 10
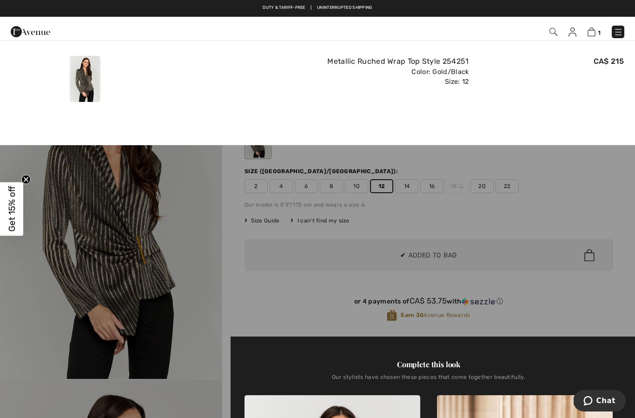
scroll to position [5, 0]
click at [572, 33] on img at bounding box center [573, 31] width 8 height 9
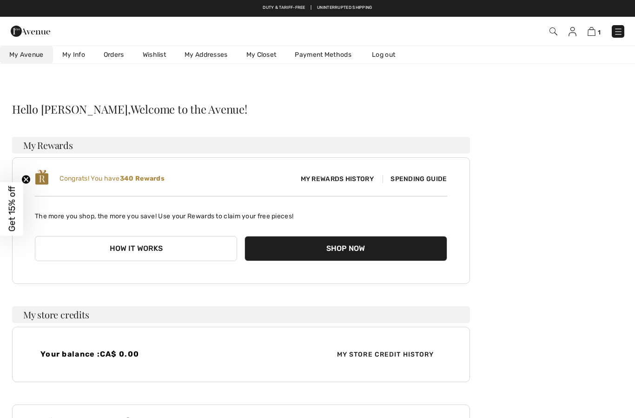
click at [159, 60] on link "Wishlist" at bounding box center [154, 54] width 42 height 17
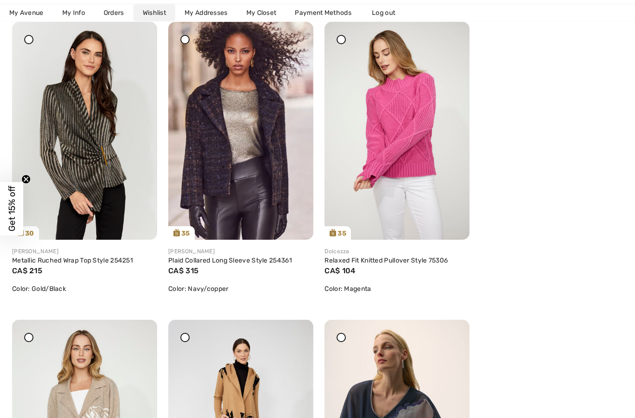
scroll to position [463, 0]
click at [407, 144] on img at bounding box center [397, 131] width 145 height 218
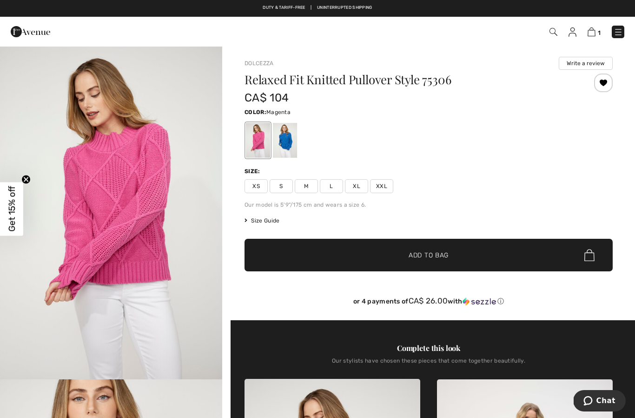
click at [288, 149] on div at bounding box center [285, 140] width 24 height 35
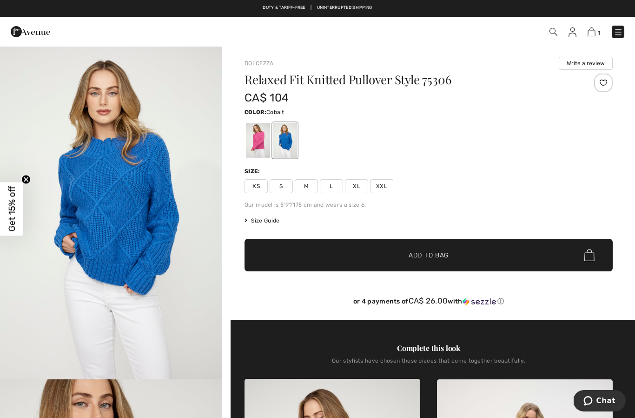
click at [331, 185] on span "L" at bounding box center [331, 186] width 23 height 14
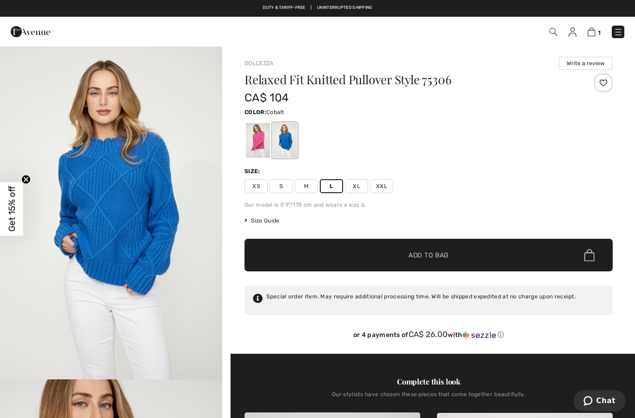
click at [439, 254] on span "Add to Bag" at bounding box center [429, 255] width 40 height 10
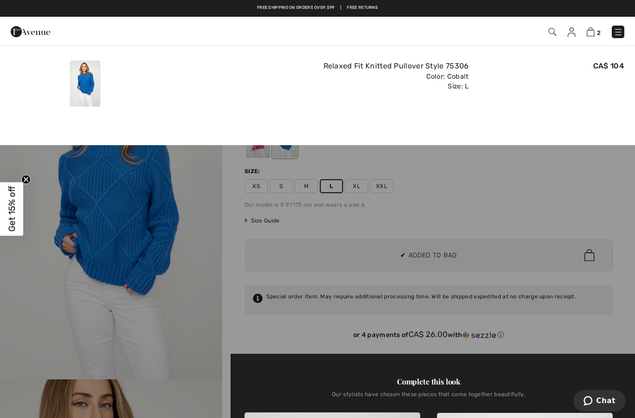
click at [574, 33] on img at bounding box center [572, 31] width 8 height 9
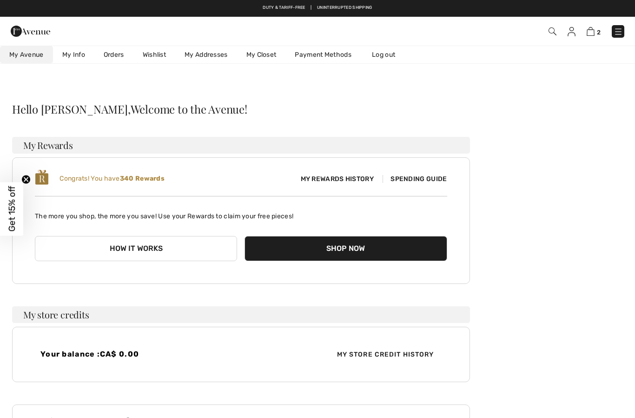
checkbox input "true"
click at [158, 52] on link "Wishlist" at bounding box center [154, 54] width 42 height 17
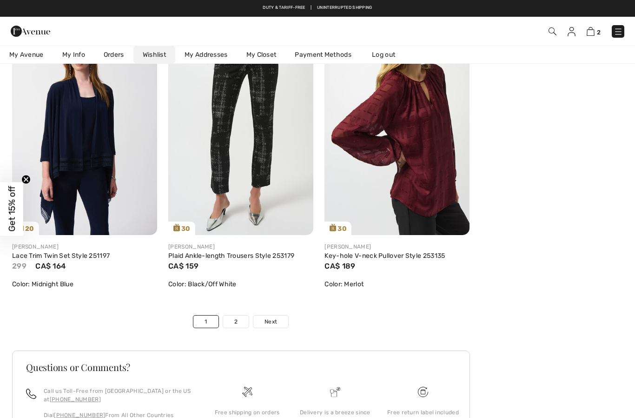
scroll to position [3476, 0]
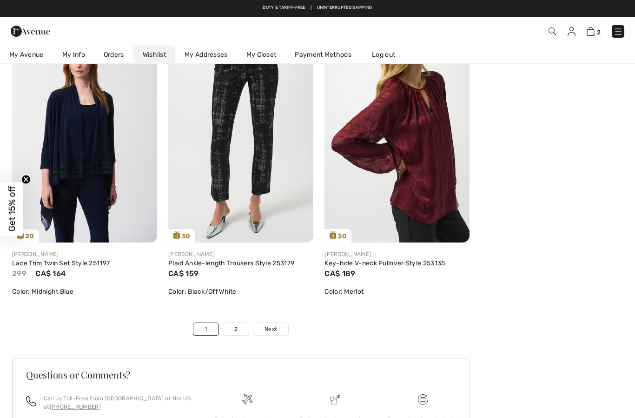
click at [280, 328] on link "Next" at bounding box center [270, 329] width 35 height 12
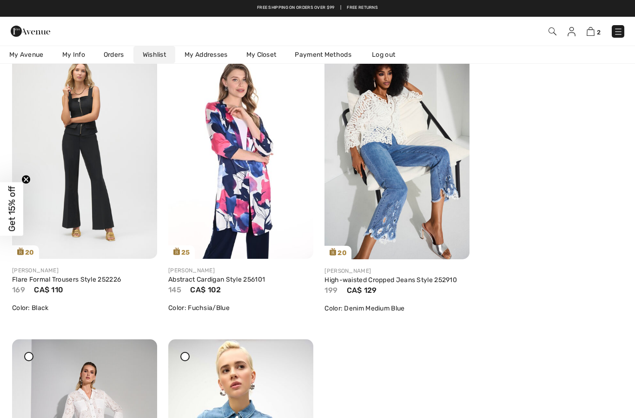
scroll to position [446, 0]
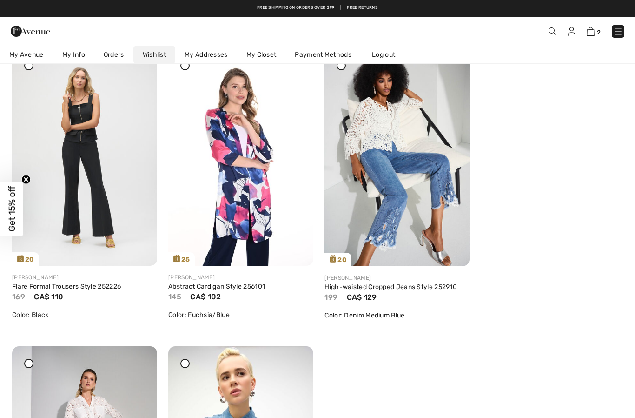
click at [95, 211] on img at bounding box center [84, 157] width 145 height 218
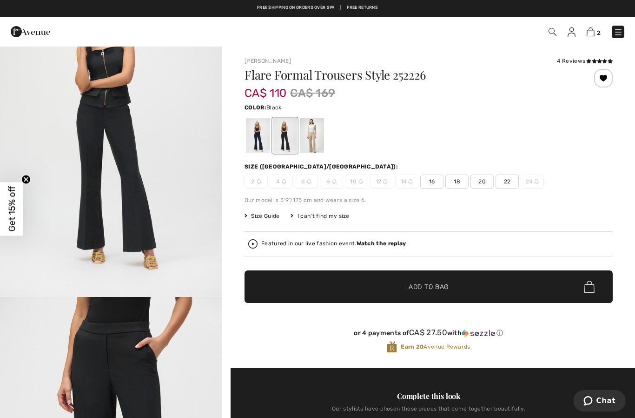
click at [603, 82] on div at bounding box center [603, 78] width 19 height 19
click at [574, 29] on img at bounding box center [572, 31] width 8 height 9
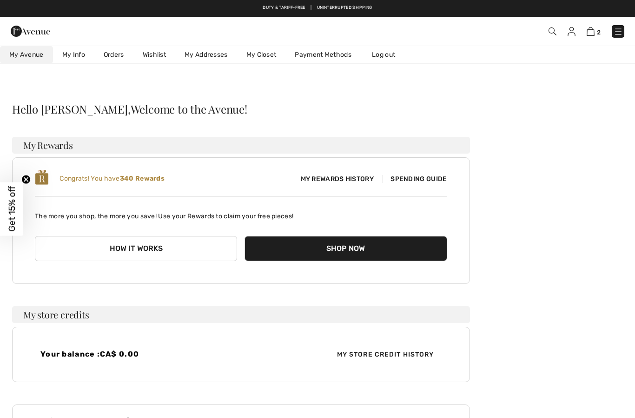
click at [153, 54] on link "Wishlist" at bounding box center [154, 54] width 42 height 17
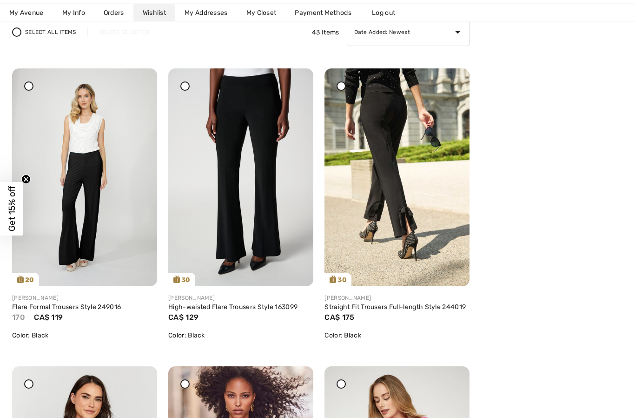
scroll to position [119, 0]
click at [91, 219] on img at bounding box center [84, 177] width 145 height 218
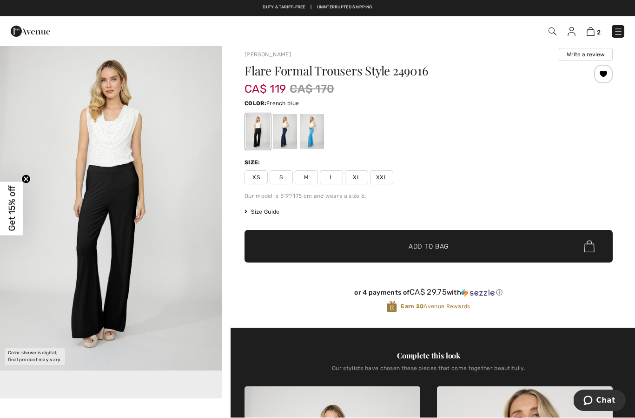
scroll to position [9, 0]
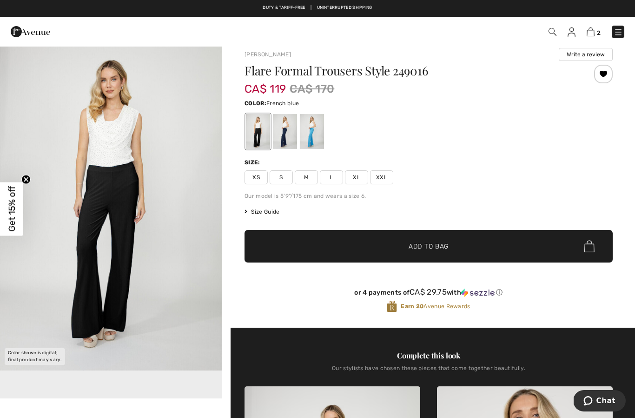
click at [317, 138] on div at bounding box center [312, 131] width 24 height 35
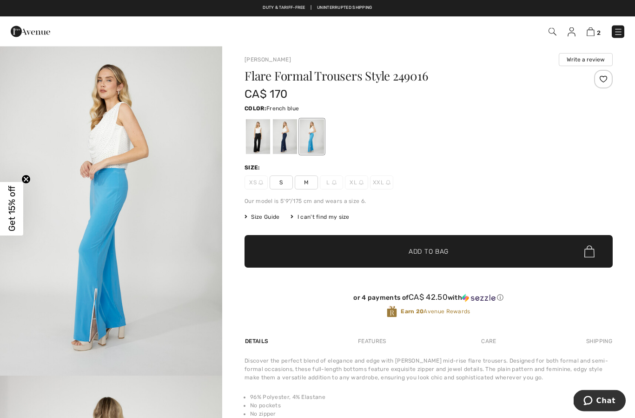
scroll to position [0, 0]
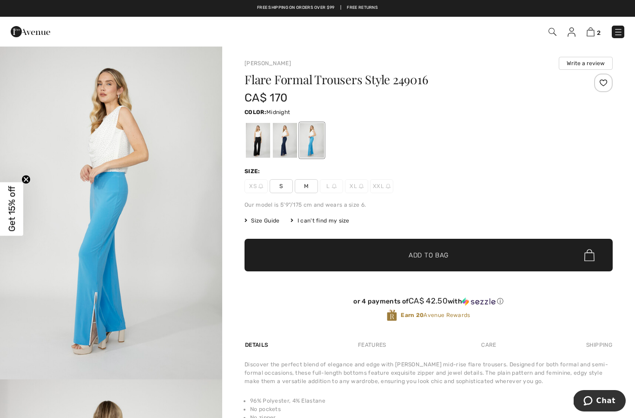
click at [286, 142] on div at bounding box center [285, 140] width 24 height 35
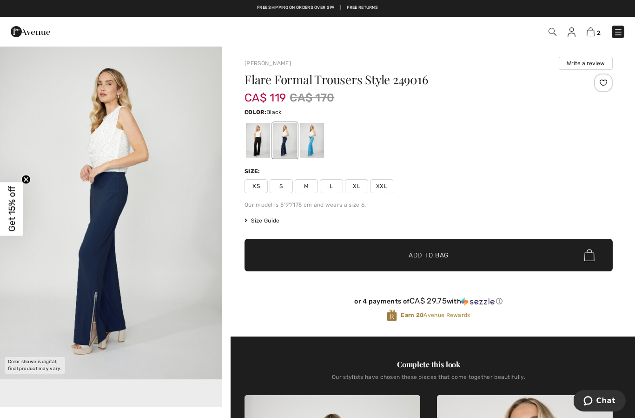
click at [256, 146] on div at bounding box center [258, 140] width 24 height 35
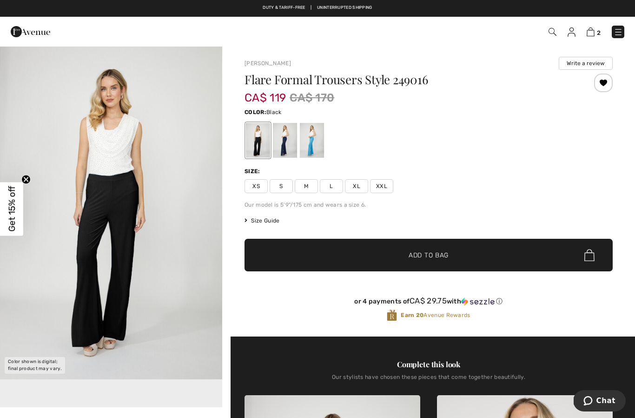
click at [609, 77] on div at bounding box center [603, 82] width 19 height 19
click at [576, 30] on img at bounding box center [572, 31] width 8 height 9
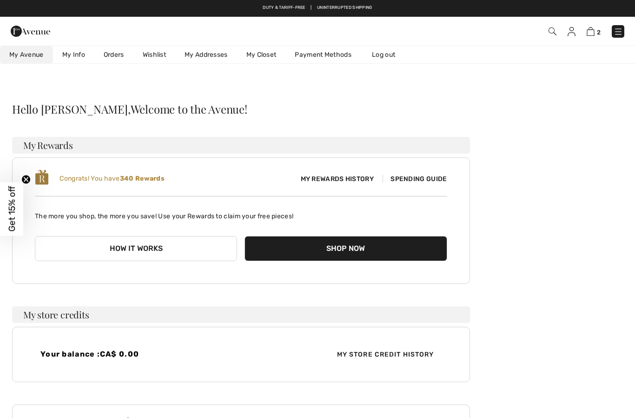
click at [155, 53] on link "Wishlist" at bounding box center [154, 54] width 42 height 17
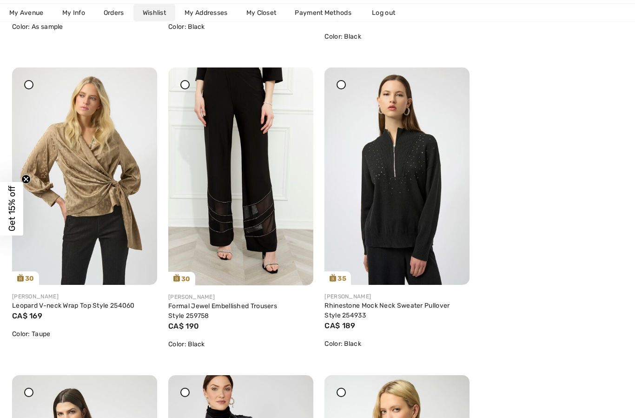
scroll to position [2224, 0]
click at [252, 261] on div "Share" at bounding box center [279, 268] width 55 height 33
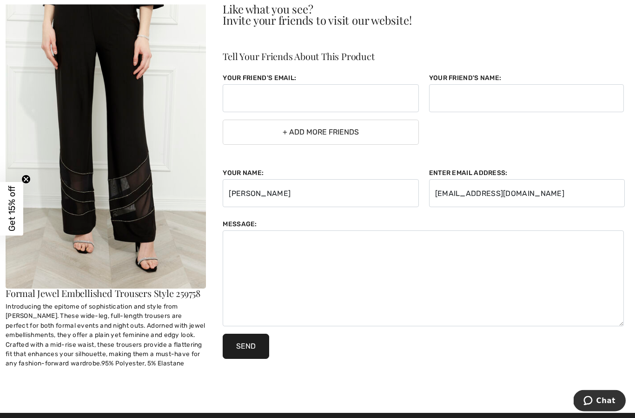
scroll to position [80, 0]
click at [107, 284] on img at bounding box center [106, 137] width 200 height 301
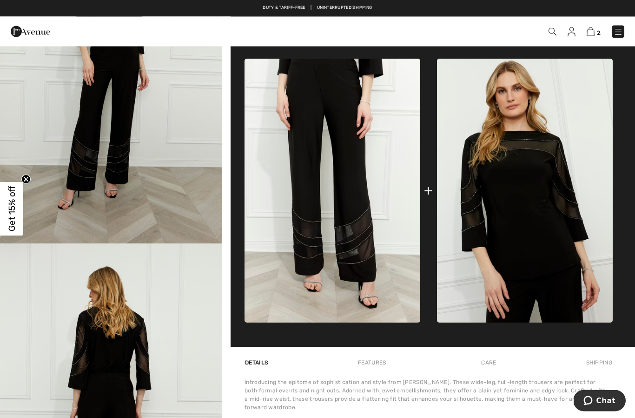
scroll to position [337, 0]
